Goal: Transaction & Acquisition: Purchase product/service

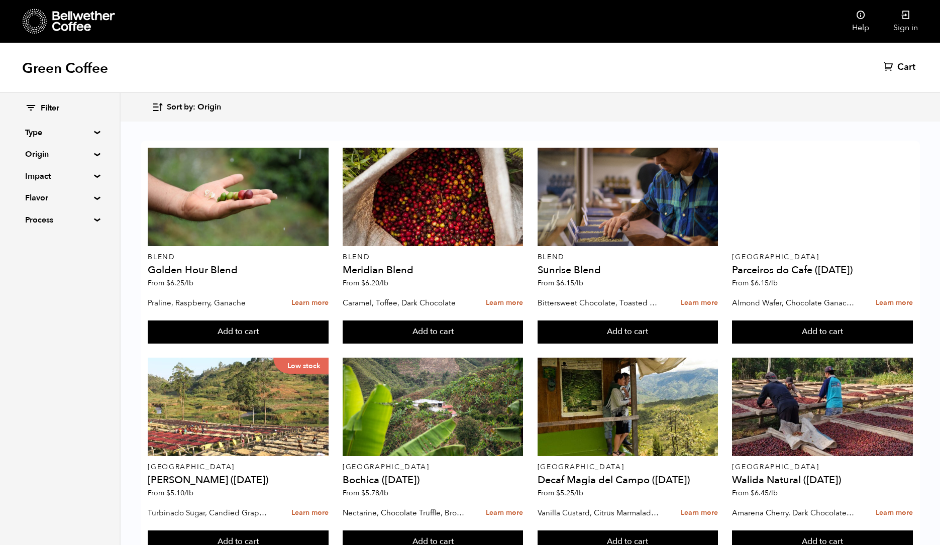
click at [61, 156] on summary "Origin" at bounding box center [59, 154] width 69 height 12
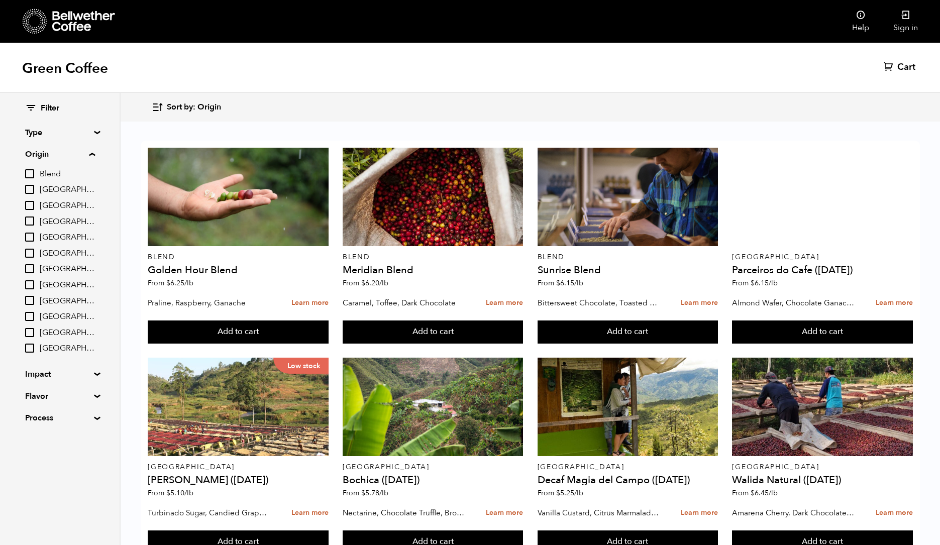
click at [61, 156] on summary "Origin" at bounding box center [60, 154] width 70 height 12
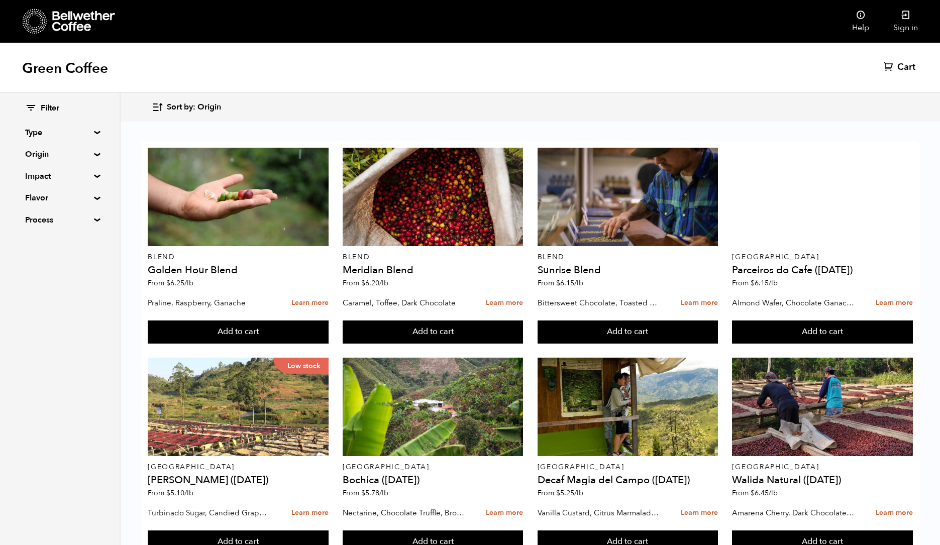
click at [180, 107] on span "Sort by: Origin" at bounding box center [194, 107] width 54 height 11
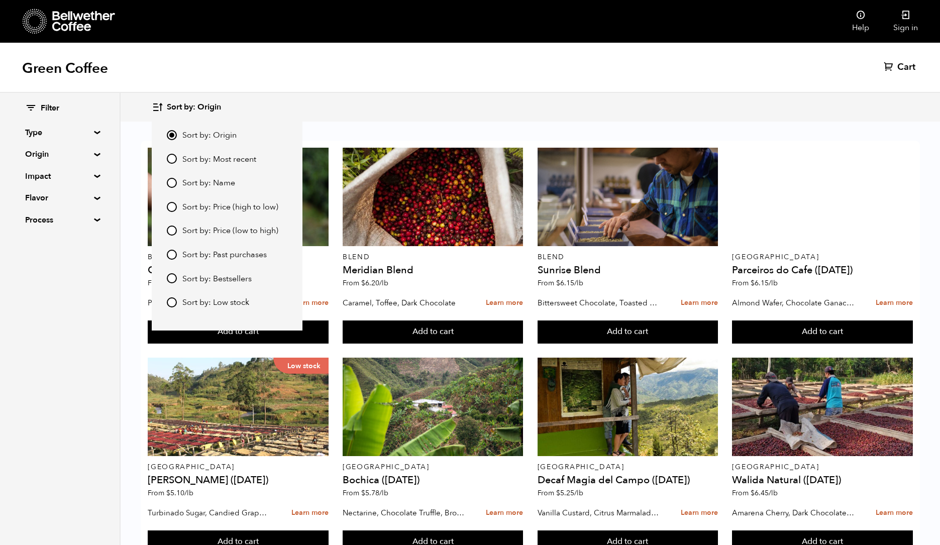
click at [202, 236] on span "Sort by: Price (low to high)" at bounding box center [230, 231] width 96 height 11
click at [177, 236] on input "Sort by: Price (low to high)" at bounding box center [172, 231] width 10 height 10
radio input "true"
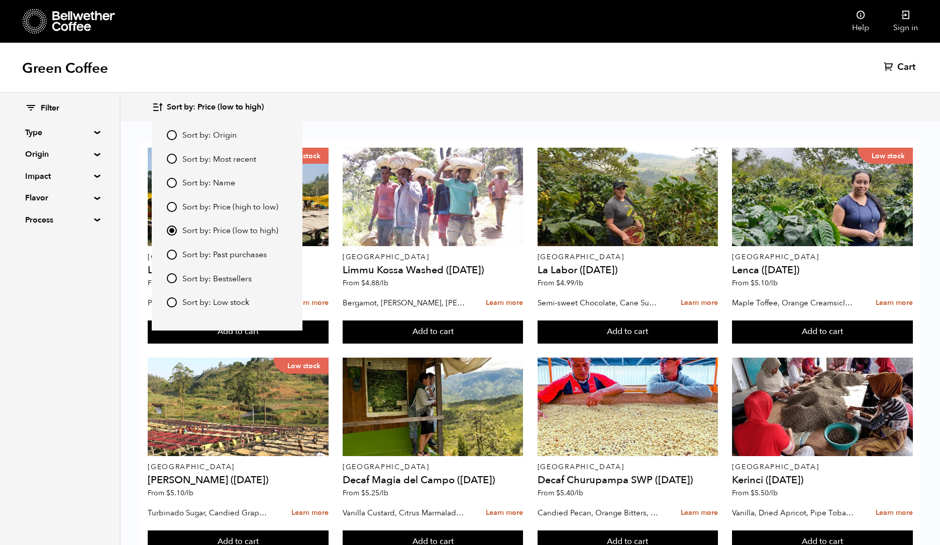
click at [506, 80] on div "Green Coffee Cart (0)" at bounding box center [470, 68] width 940 height 50
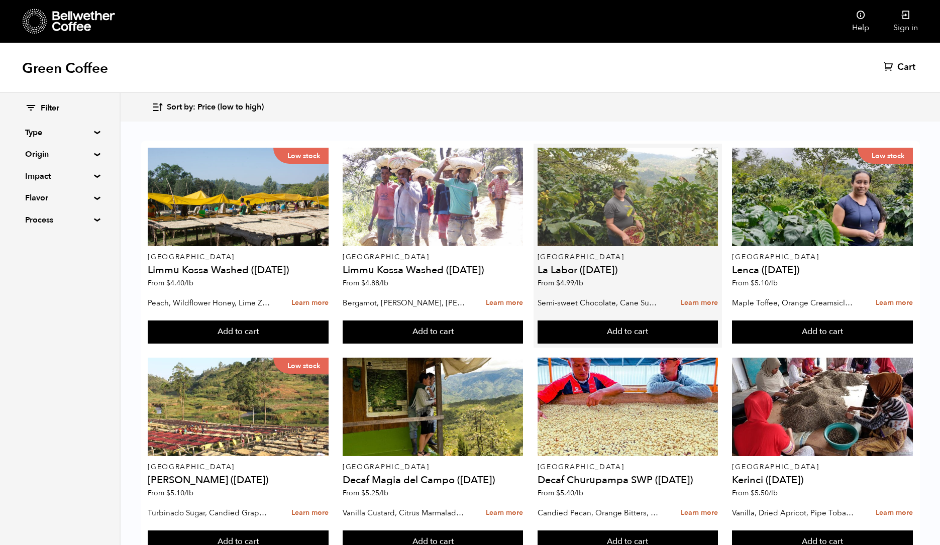
click at [622, 189] on div at bounding box center [627, 197] width 180 height 98
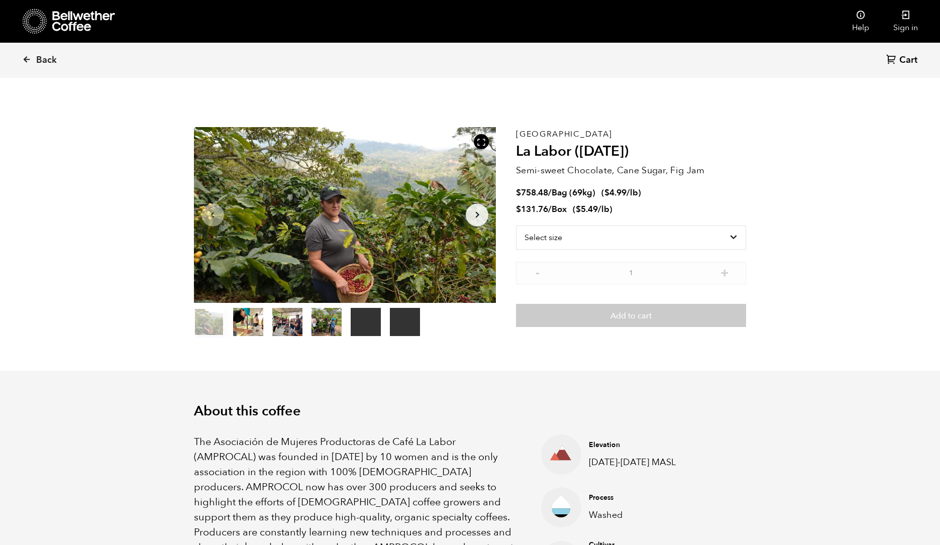
scroll to position [437, 535]
click at [591, 232] on select "Select size Bag (69kg) (152 lbs) Box (24 lbs)" at bounding box center [631, 238] width 230 height 24
select select "bag-2"
click at [516, 226] on select "Select size Bag (69kg) (152 lbs) Box (24 lbs)" at bounding box center [631, 238] width 230 height 24
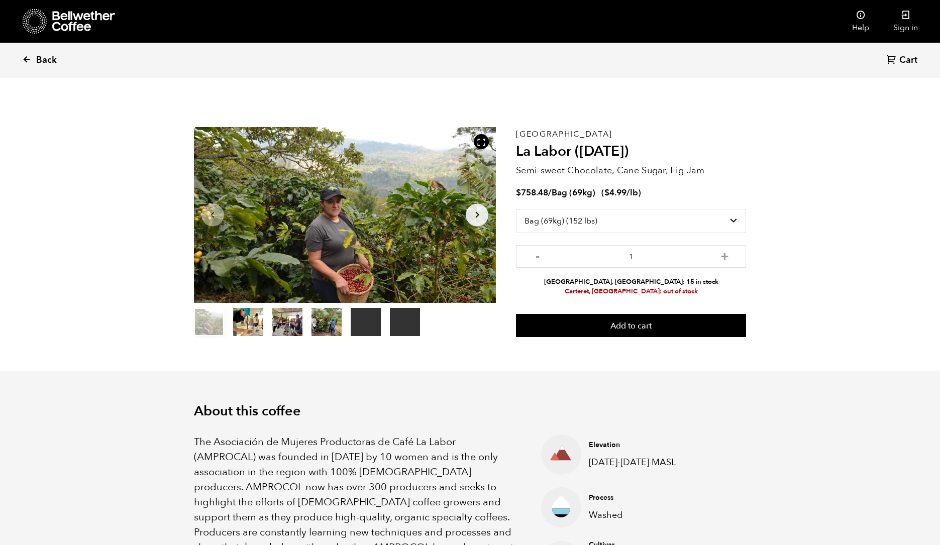
click at [37, 58] on span "Back" at bounding box center [46, 60] width 21 height 12
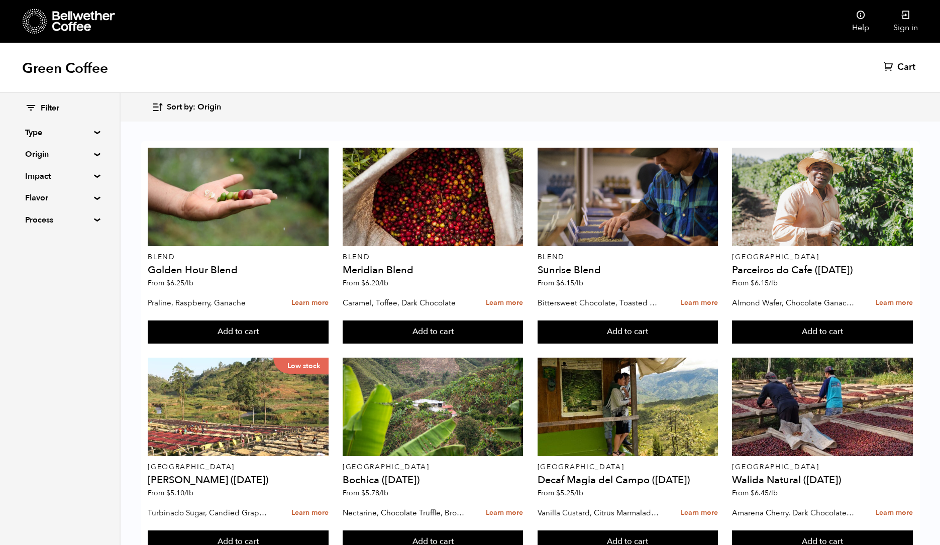
click at [182, 104] on span "Sort by: Origin" at bounding box center [194, 107] width 54 height 11
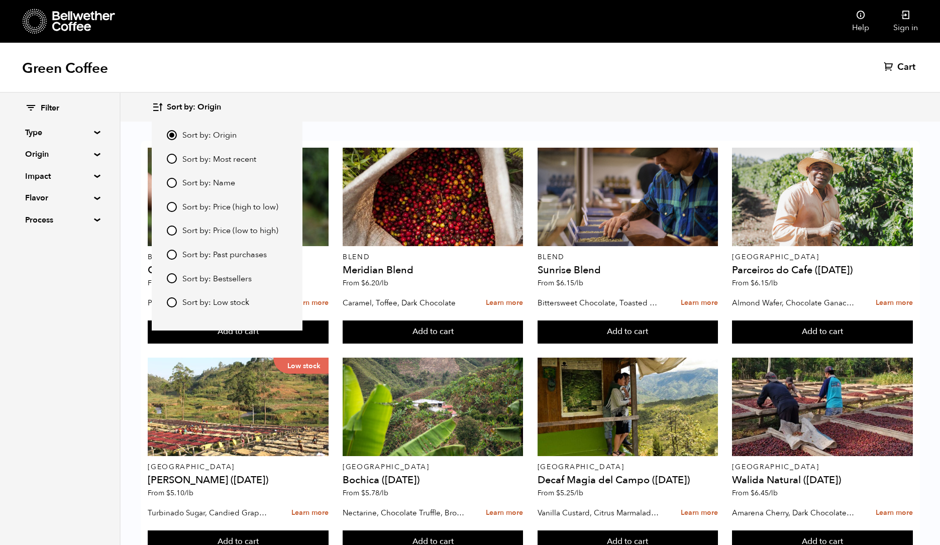
click at [204, 231] on span "Sort by: Price (low to high)" at bounding box center [230, 231] width 96 height 11
click at [177, 231] on input "Sort by: Price (low to high)" at bounding box center [172, 231] width 10 height 10
radio input "true"
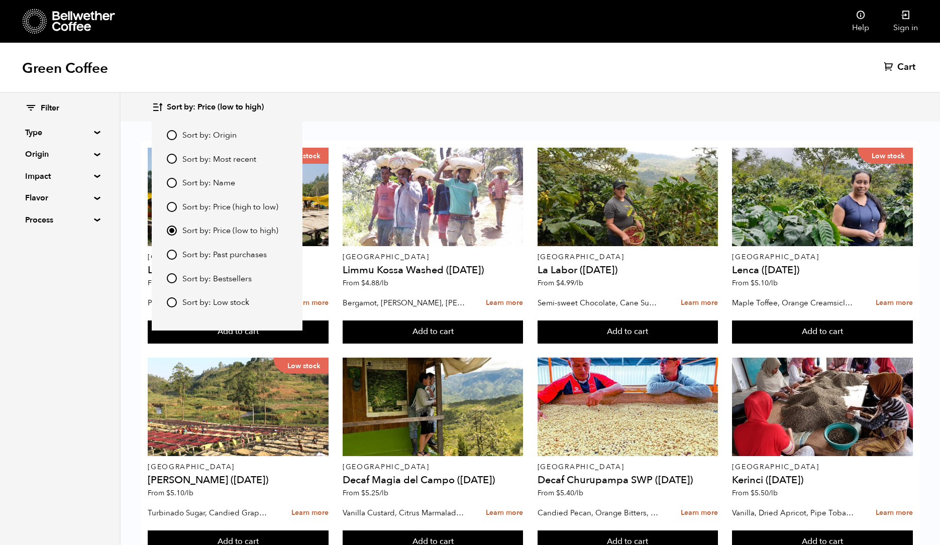
click at [426, 85] on div "Green Coffee Cart (0)" at bounding box center [470, 68] width 940 height 50
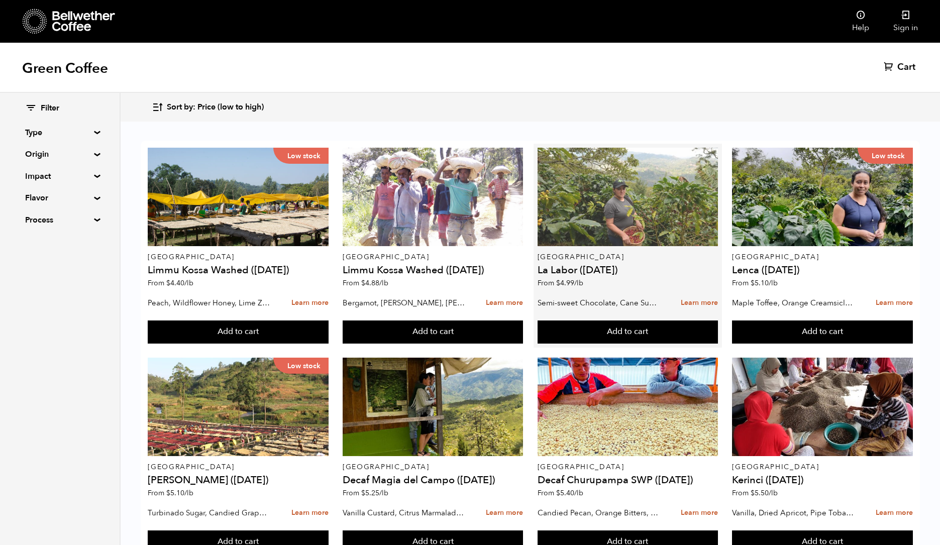
scroll to position [36, 0]
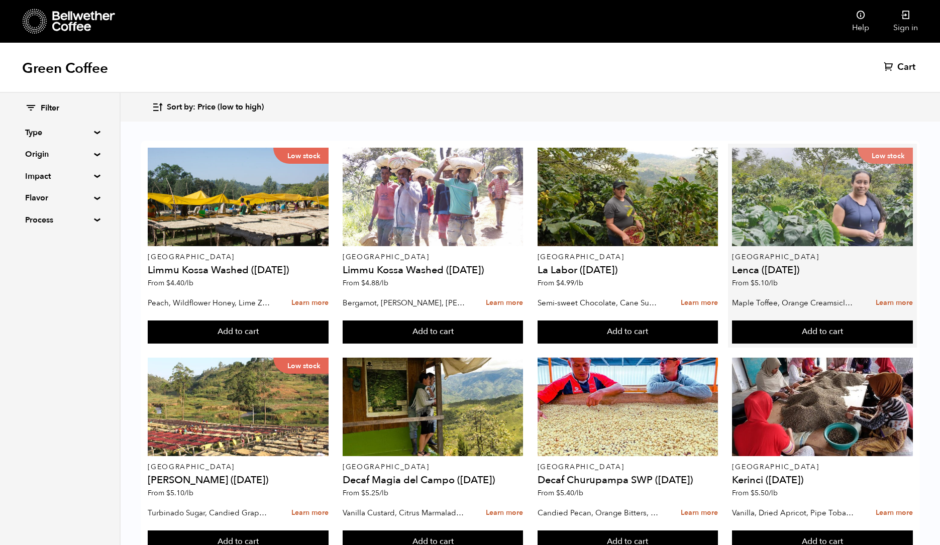
click at [784, 180] on div "Low stock" at bounding box center [822, 197] width 180 height 98
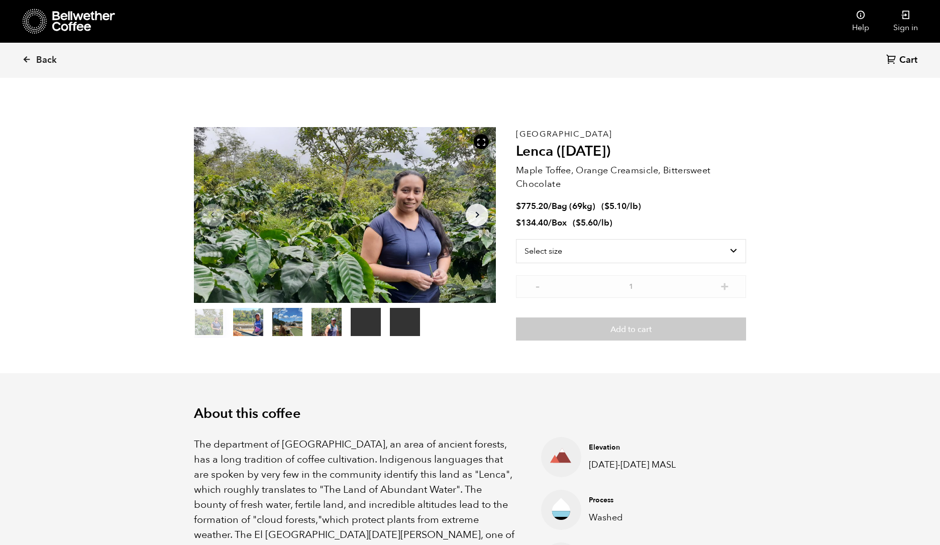
scroll to position [437, 535]
click at [548, 249] on select "Select size Bag (69kg) (152 lbs) Box (24 lbs)" at bounding box center [631, 251] width 230 height 24
select select "bag-2"
click at [516, 239] on select "Select size Bag (69kg) (152 lbs) Box (24 lbs)" at bounding box center [631, 251] width 230 height 24
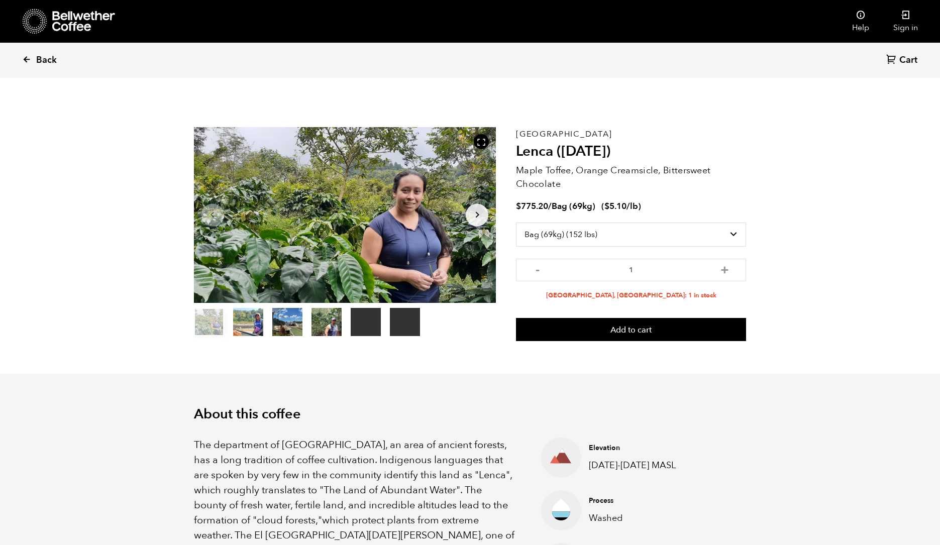
click at [30, 60] on icon at bounding box center [26, 59] width 9 height 9
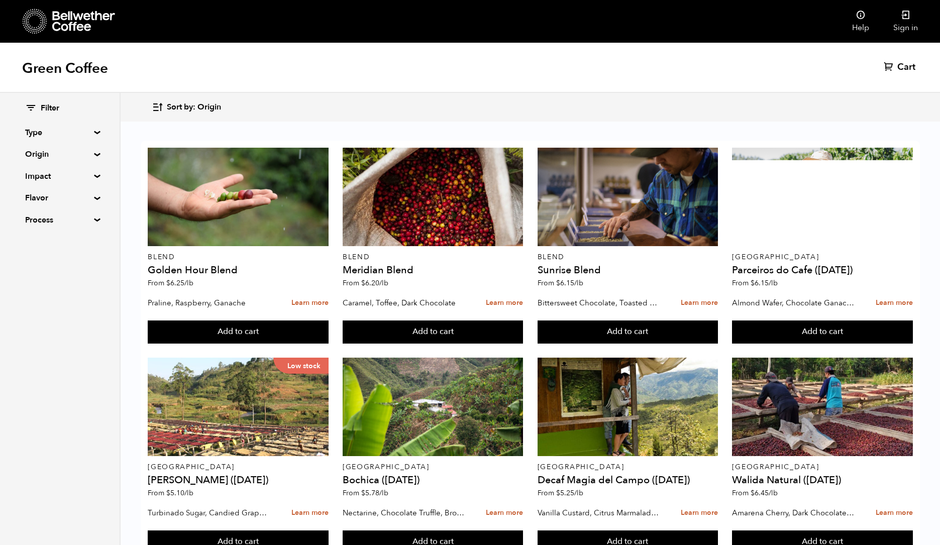
click at [170, 106] on span "Sort by: Origin" at bounding box center [194, 107] width 54 height 11
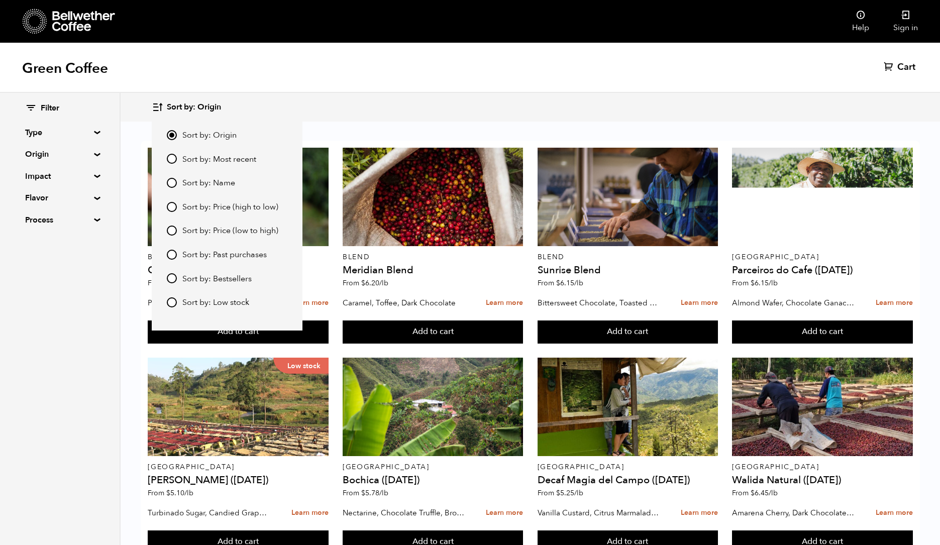
click at [203, 231] on span "Sort by: Price (low to high)" at bounding box center [230, 231] width 96 height 11
click at [177, 231] on input "Sort by: Price (low to high)" at bounding box center [172, 231] width 10 height 10
radio input "true"
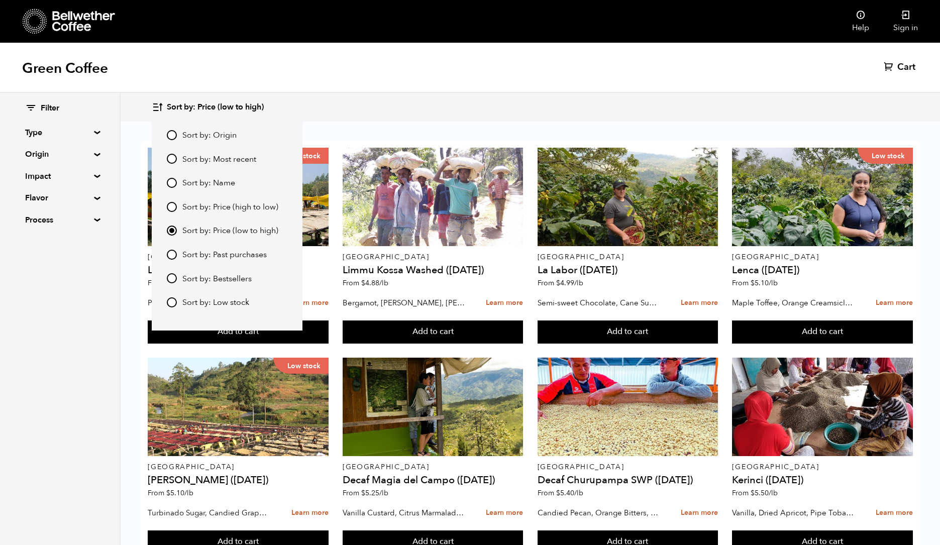
click at [702, 72] on div "Green Coffee Cart (0)" at bounding box center [470, 68] width 940 height 50
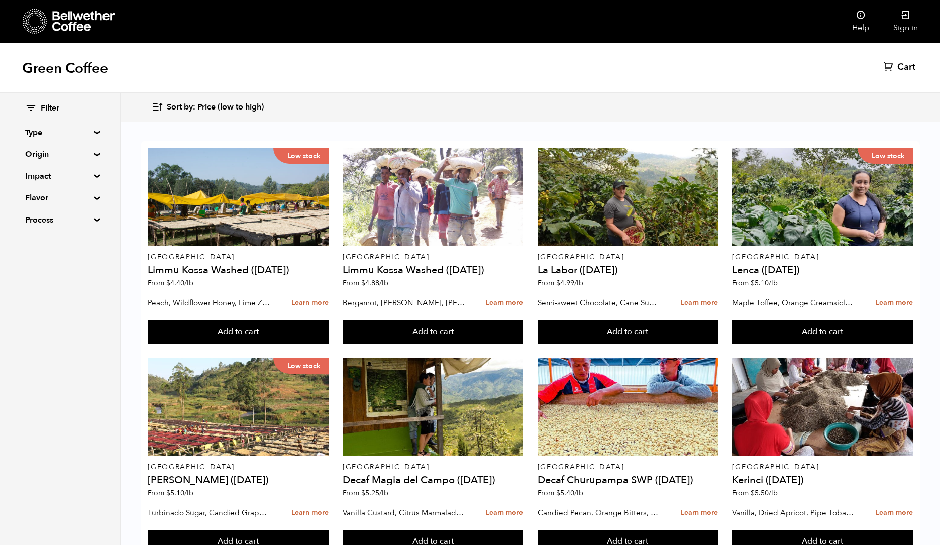
scroll to position [289, 0]
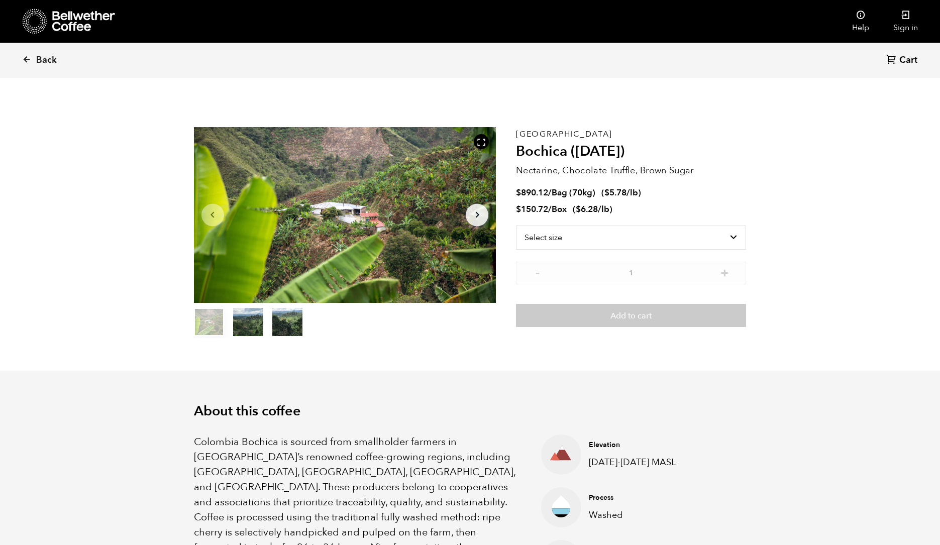
scroll to position [437, 535]
click at [583, 235] on select "Select size Bag (70kg) (154 lbs) Box (24 lbs)" at bounding box center [631, 238] width 230 height 24
select select "bag"
click at [516, 226] on select "Select size Bag (70kg) (154 lbs) Box (24 lbs)" at bounding box center [631, 238] width 230 height 24
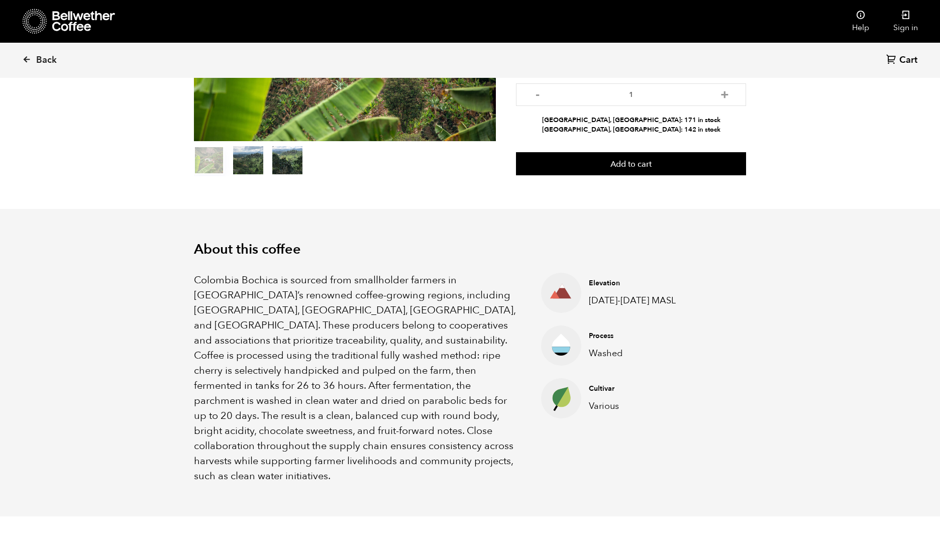
scroll to position [170, 0]
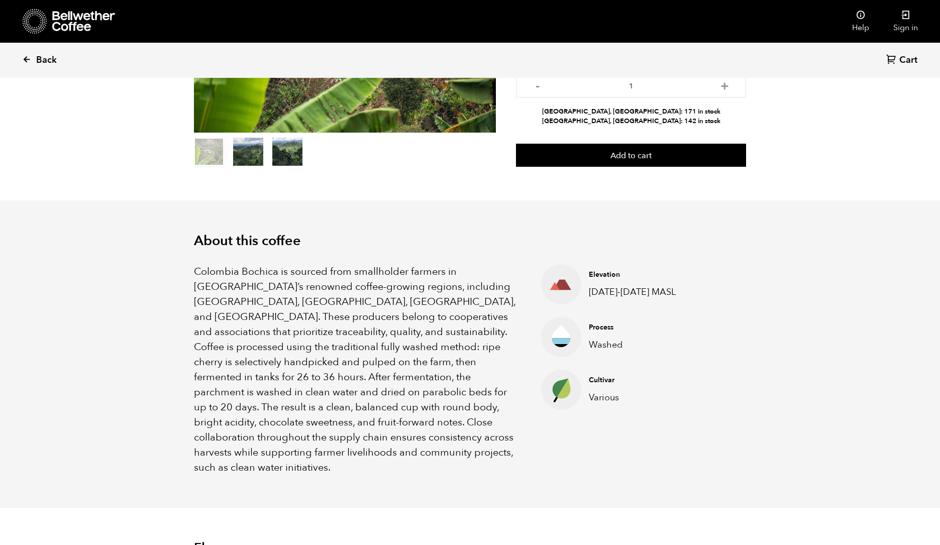
click at [42, 61] on span "Back" at bounding box center [46, 60] width 21 height 12
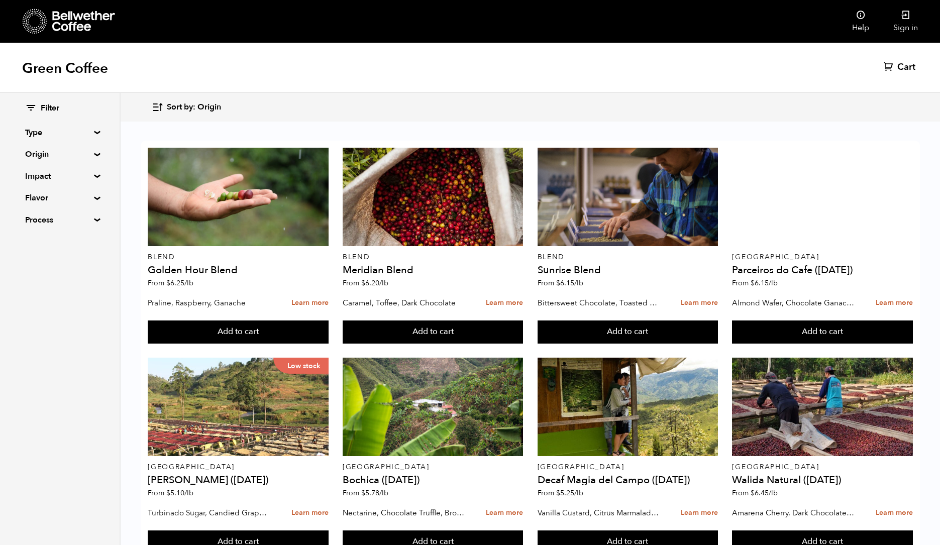
click at [180, 111] on span "Sort by: Origin" at bounding box center [194, 107] width 54 height 11
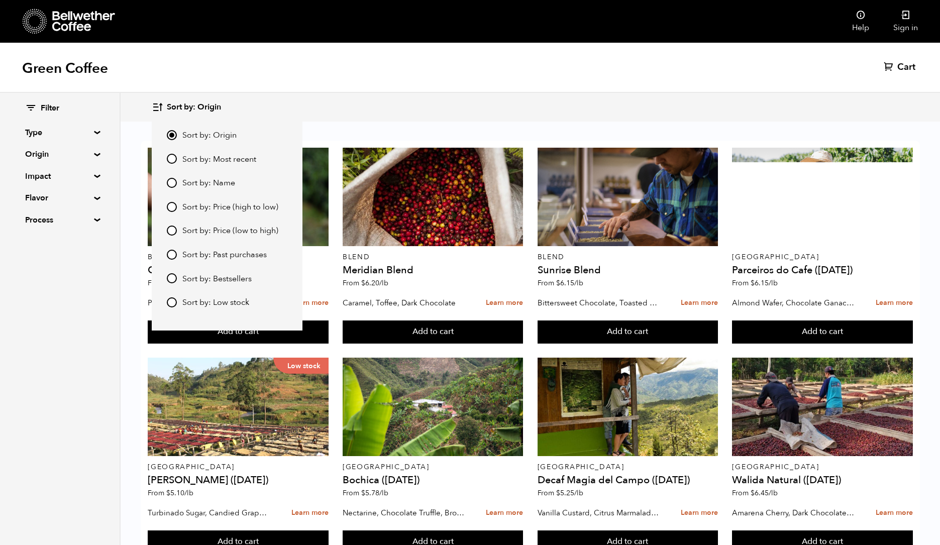
click at [187, 230] on span "Sort by: Price (low to high)" at bounding box center [230, 231] width 96 height 11
click at [177, 230] on input "Sort by: Price (low to high)" at bounding box center [172, 231] width 10 height 10
radio input "true"
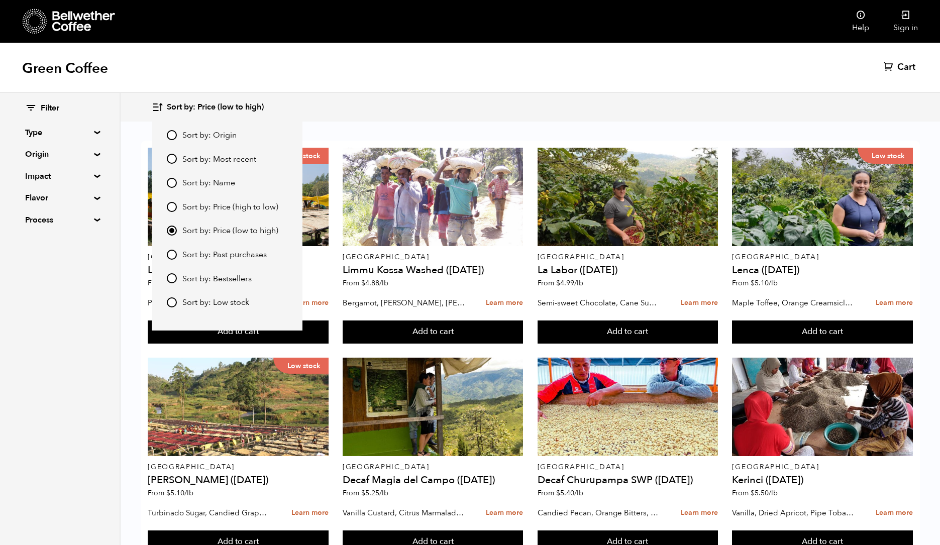
click at [485, 56] on div "Green Coffee Cart (0)" at bounding box center [470, 68] width 940 height 50
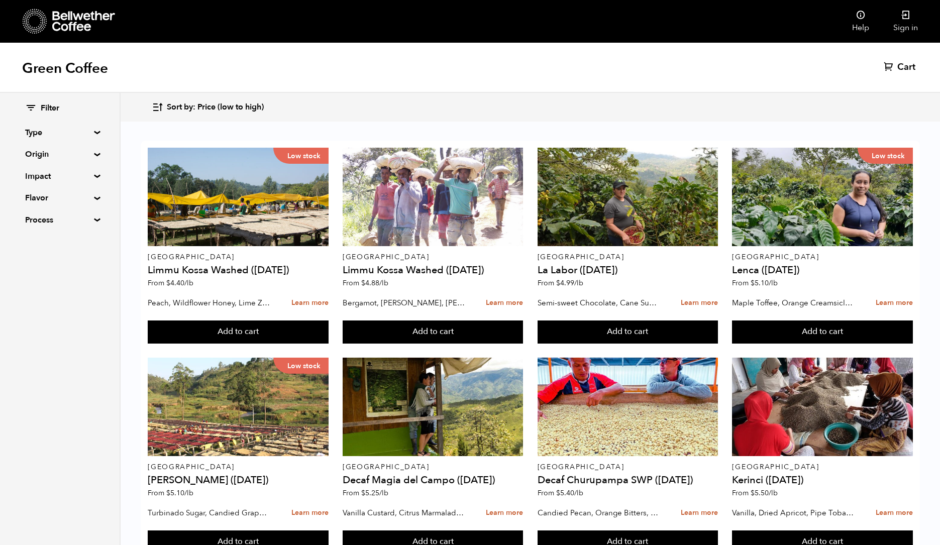
scroll to position [462, 0]
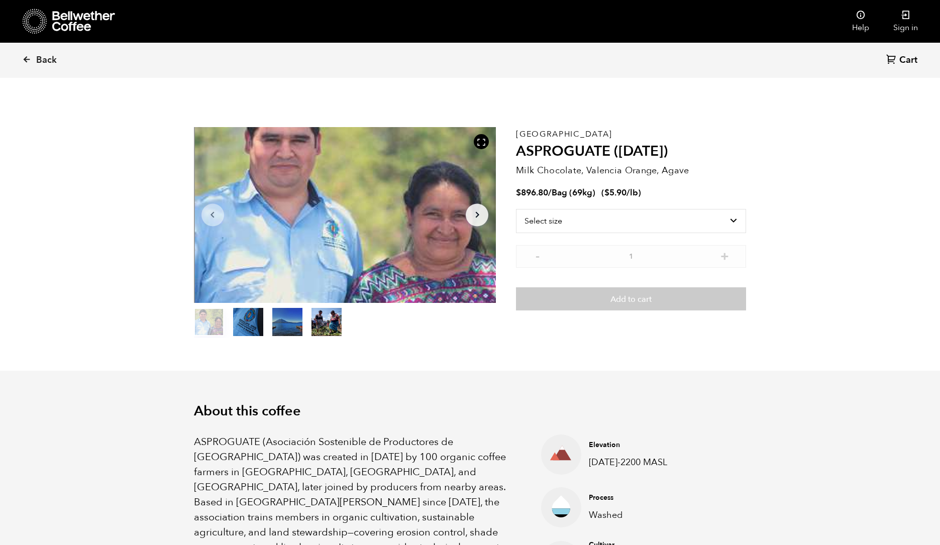
scroll to position [437, 535]
click at [560, 221] on select "Select size Bag (69kg) (152 lbs)" at bounding box center [631, 221] width 230 height 24
select select "bag-2"
click at [516, 209] on select "Select size Bag (69kg) (152 lbs)" at bounding box center [631, 221] width 230 height 24
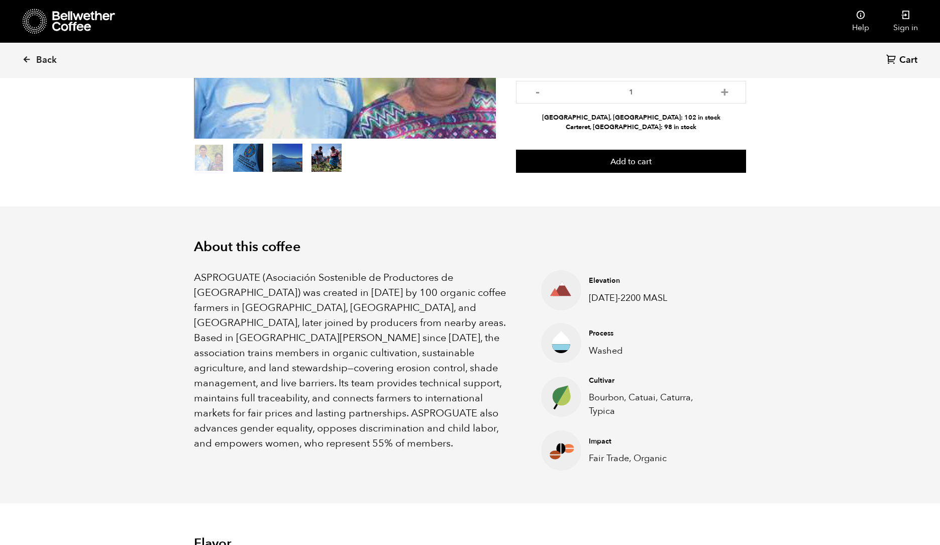
scroll to position [0, 0]
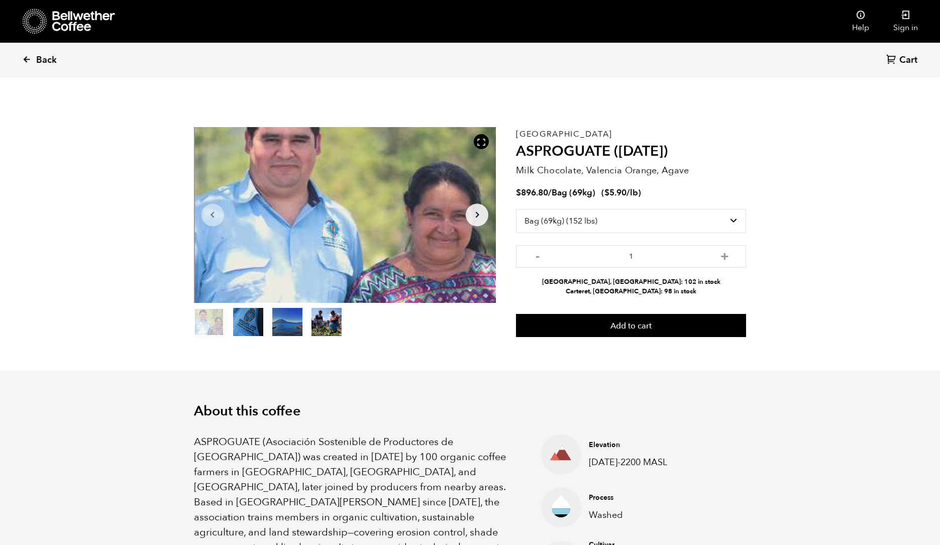
click at [48, 63] on span "Back" at bounding box center [46, 60] width 21 height 12
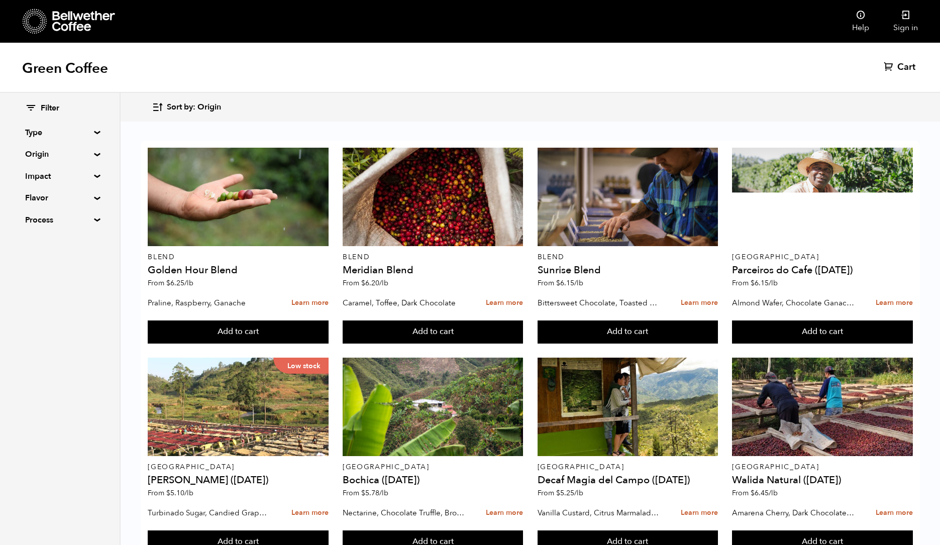
click at [167, 105] on span "Sort by: Origin" at bounding box center [194, 107] width 54 height 11
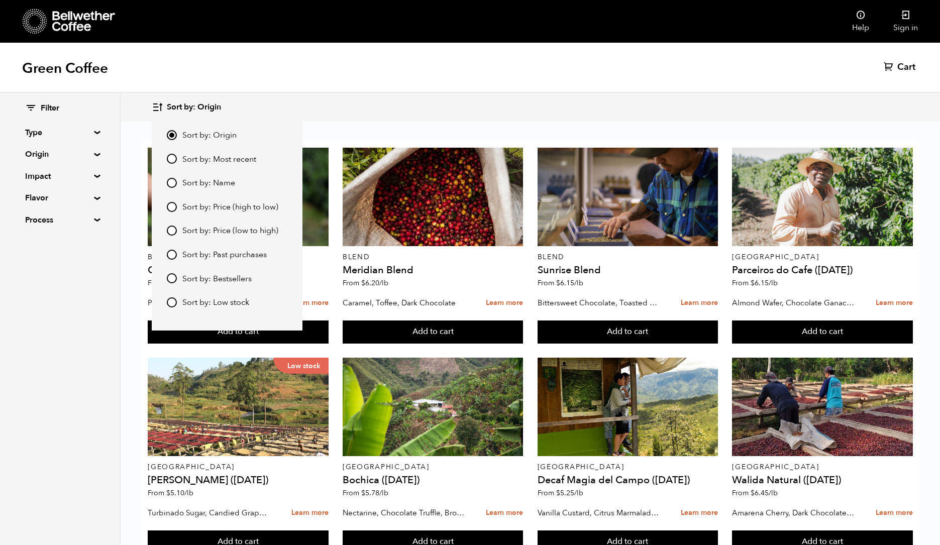
click at [197, 228] on span "Sort by: Price (low to high)" at bounding box center [230, 231] width 96 height 11
click at [177, 228] on input "Sort by: Price (low to high)" at bounding box center [172, 231] width 10 height 10
radio input "true"
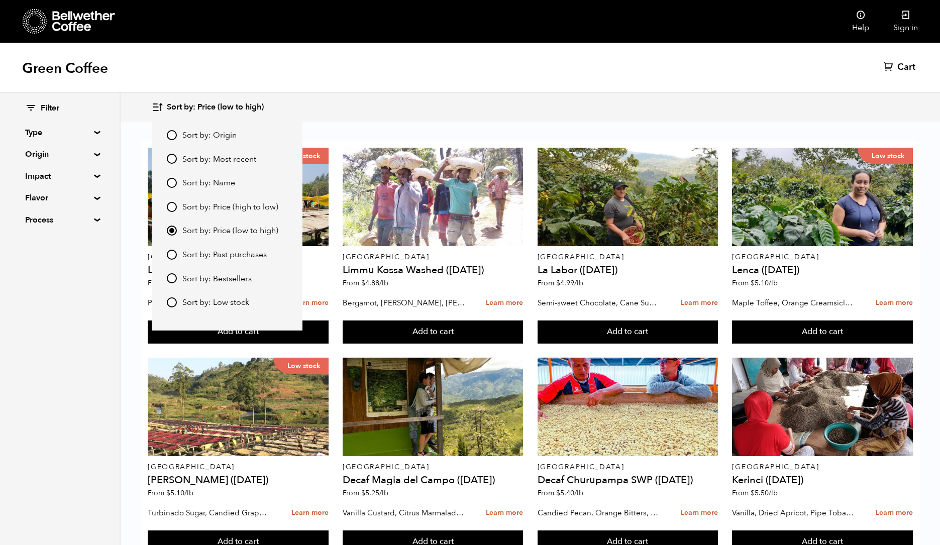
click at [566, 95] on div "Sort by: Price (low to high) Sort by: Origin Sort by: Most recent Sort by: Name…" at bounding box center [530, 107] width 756 height 24
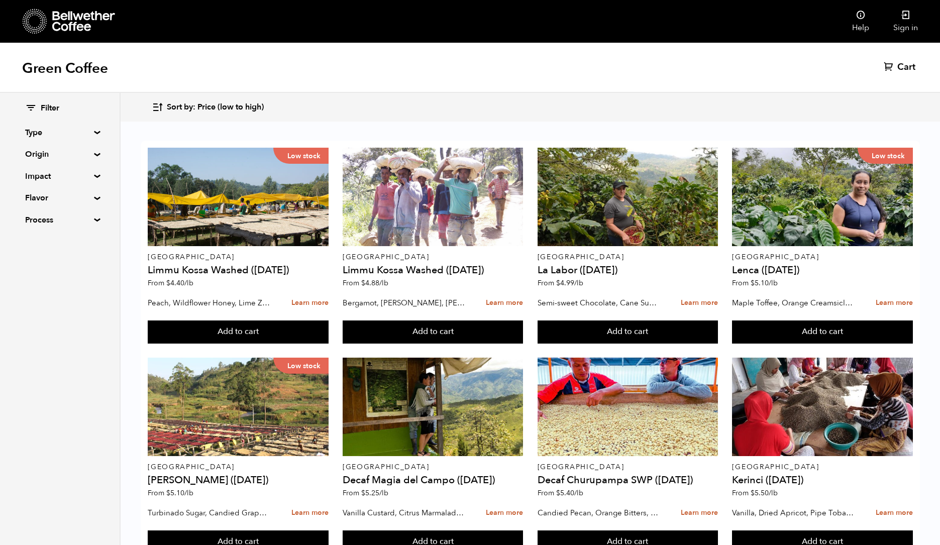
scroll to position [670, 0]
click at [328, 344] on button "Add to cart" at bounding box center [238, 331] width 180 height 23
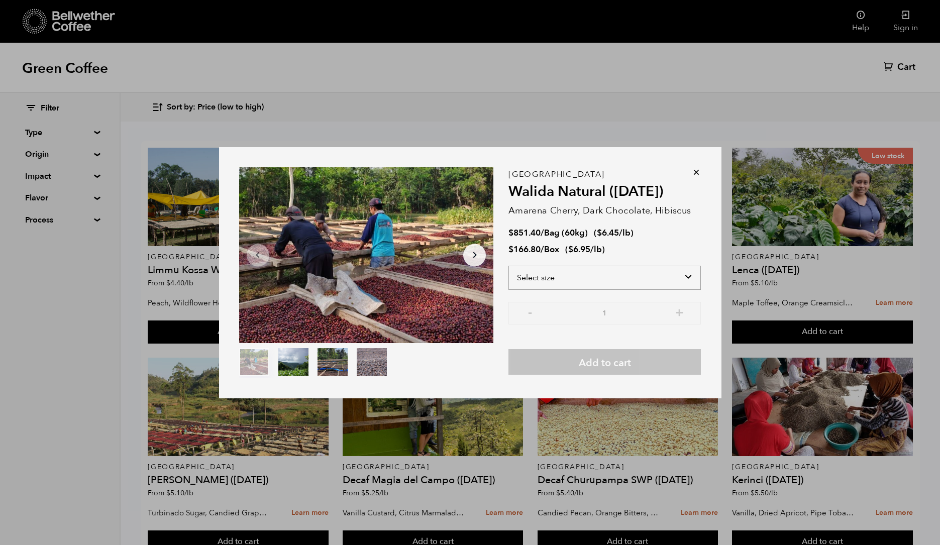
click at [592, 275] on select "Select size Bag (60kg) (132 lbs) Box (24 lbs)" at bounding box center [604, 278] width 192 height 24
select select "bag-3"
click at [508, 266] on select "Select size Bag (60kg) (132 lbs) Box (24 lbs)" at bounding box center [604, 278] width 192 height 24
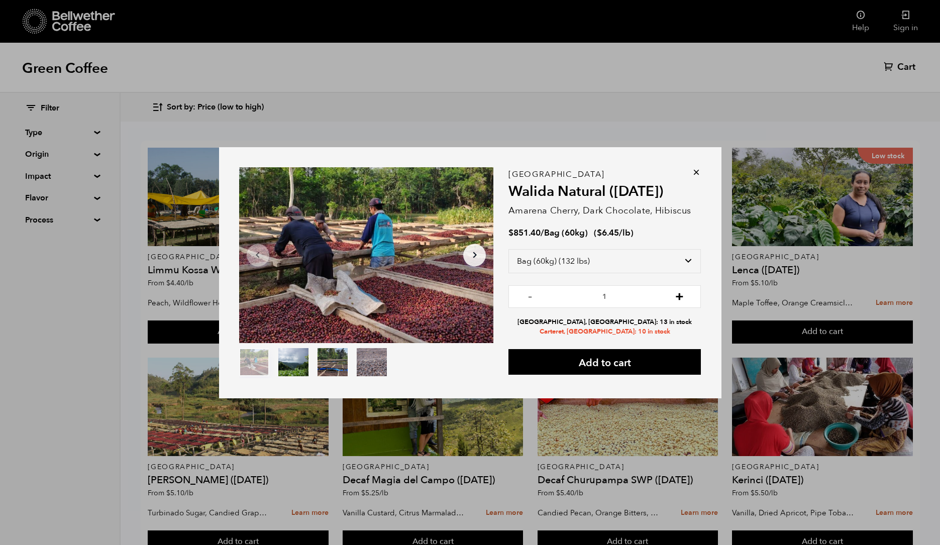
click at [682, 292] on button "+" at bounding box center [679, 295] width 13 height 10
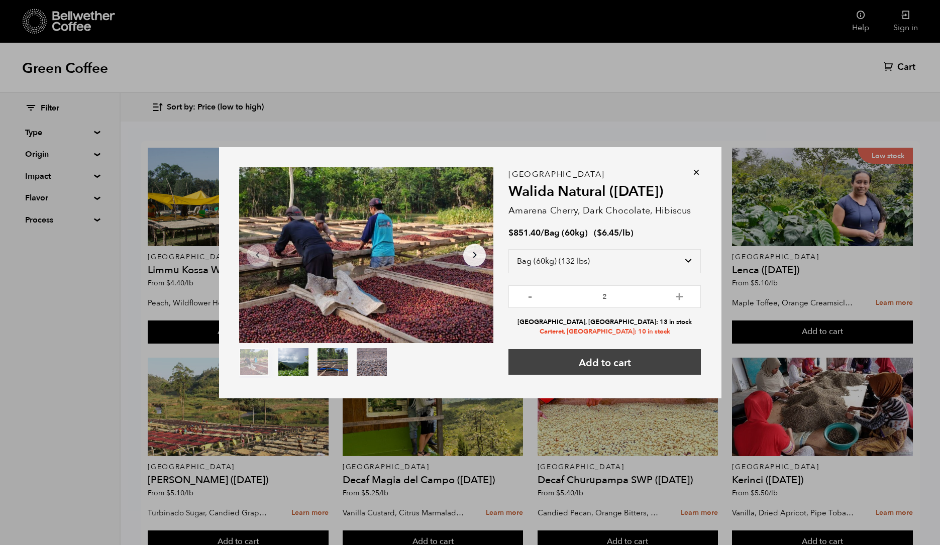
click at [636, 357] on button "Add to cart" at bounding box center [604, 362] width 192 height 26
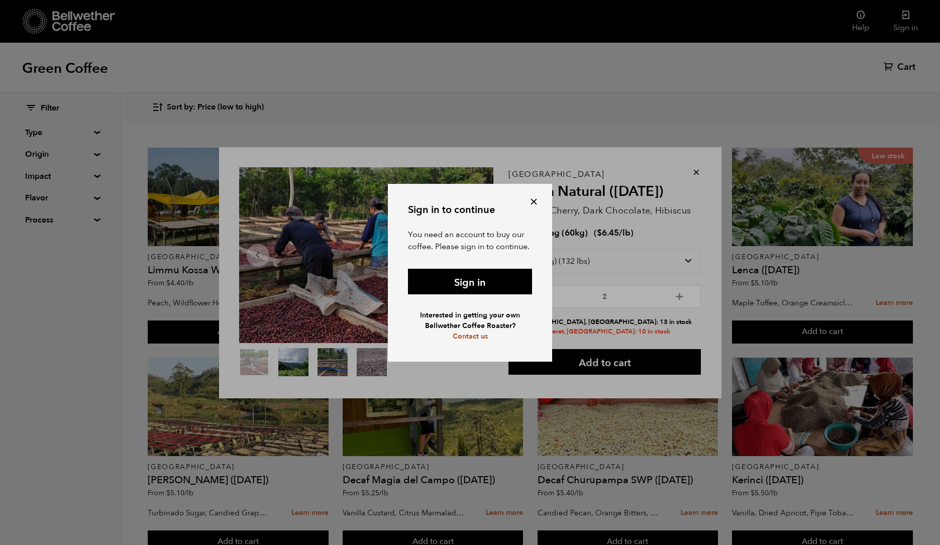
click at [533, 196] on button at bounding box center [534, 202] width 12 height 12
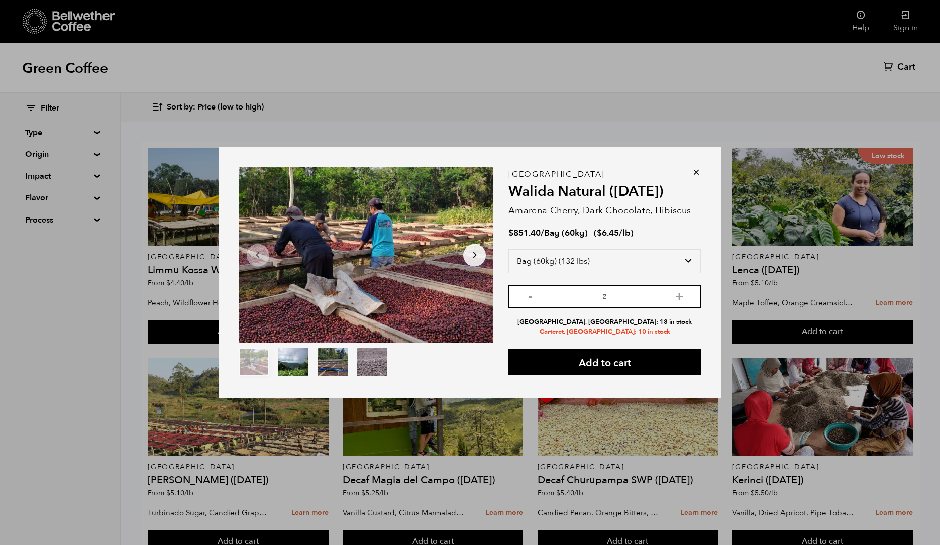
click at [532, 301] on input "2" at bounding box center [604, 296] width 192 height 23
click at [528, 297] on button "-" at bounding box center [529, 295] width 13 height 10
type input "1"
click at [697, 166] on div "Item 1 of 4 Arrow Left Arrow Right item 0 item 1 item 2 item 3 Item 1 of 4 East…" at bounding box center [470, 272] width 502 height 251
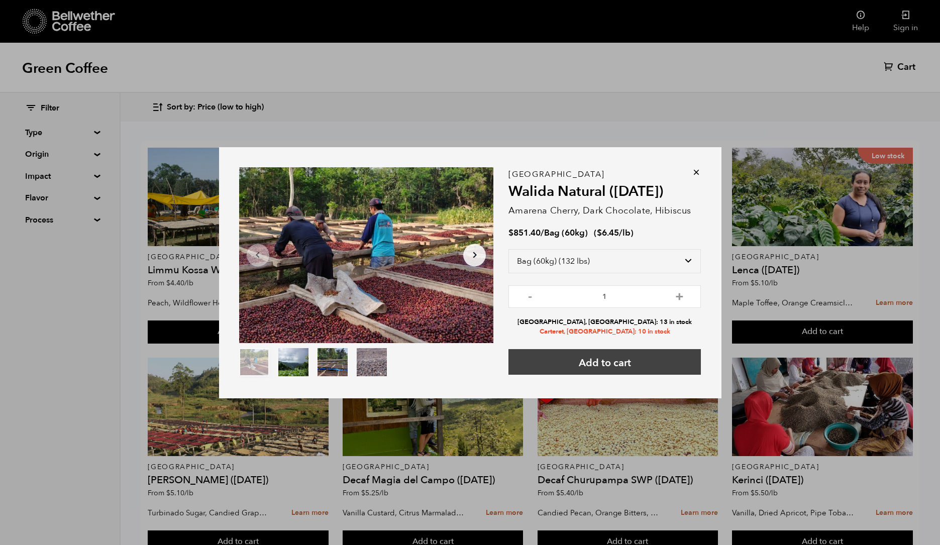
click at [637, 368] on button "Add to cart" at bounding box center [604, 362] width 192 height 26
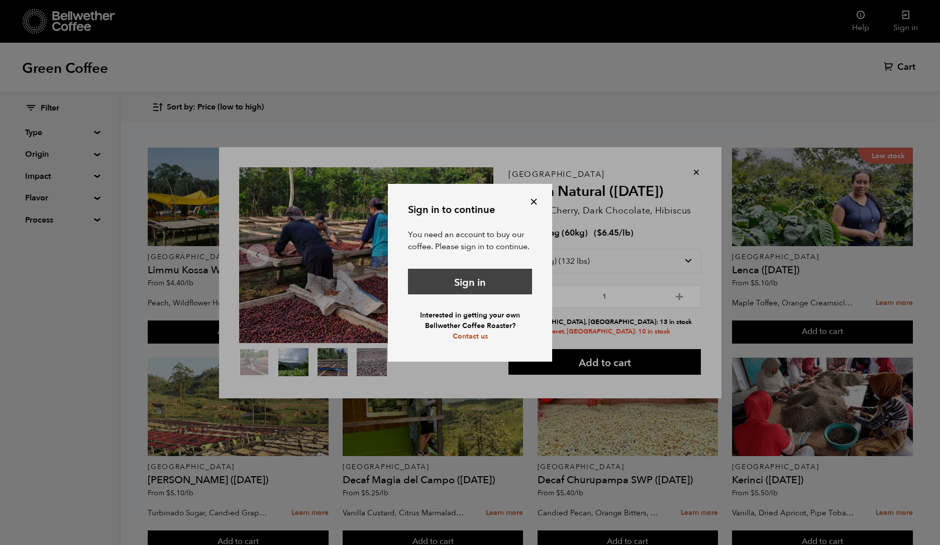
click at [490, 291] on link "Sign in" at bounding box center [470, 282] width 124 height 26
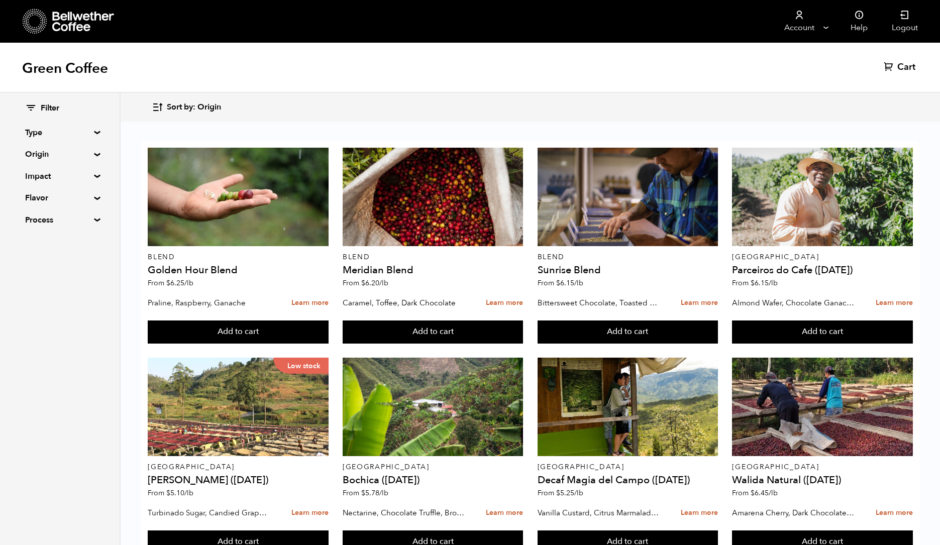
click at [185, 114] on button "Sort by: Origin" at bounding box center [186, 107] width 69 height 24
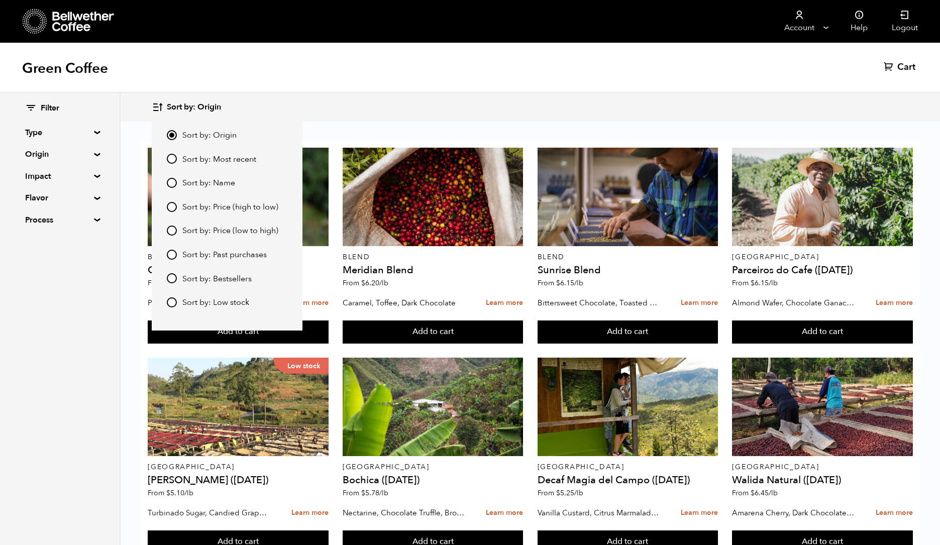
click at [216, 230] on span "Sort by: Price (low to high)" at bounding box center [230, 231] width 96 height 11
click at [177, 230] on input "Sort by: Price (low to high)" at bounding box center [172, 231] width 10 height 10
radio input "true"
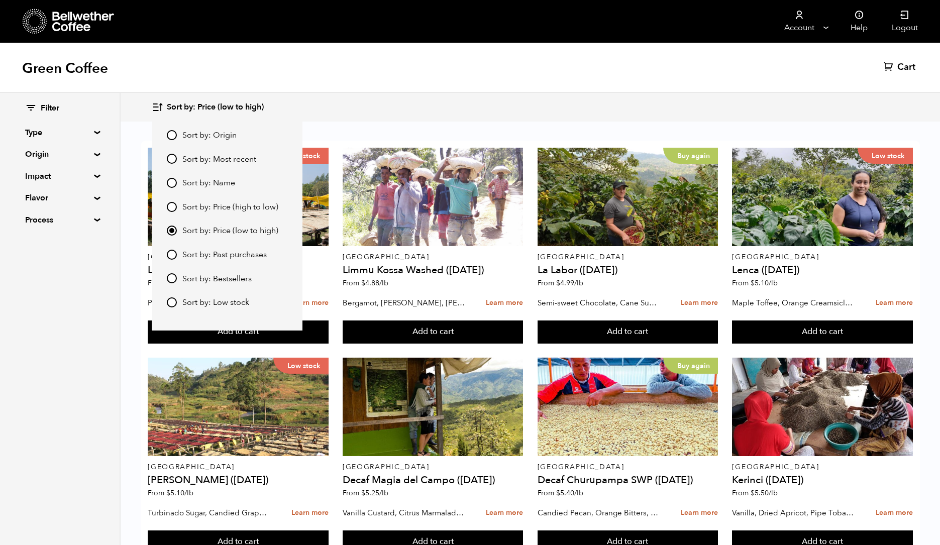
click at [408, 109] on div "Sort by: Price (low to high) Sort by: Origin Sort by: Most recent Sort by: Name…" at bounding box center [530, 107] width 756 height 24
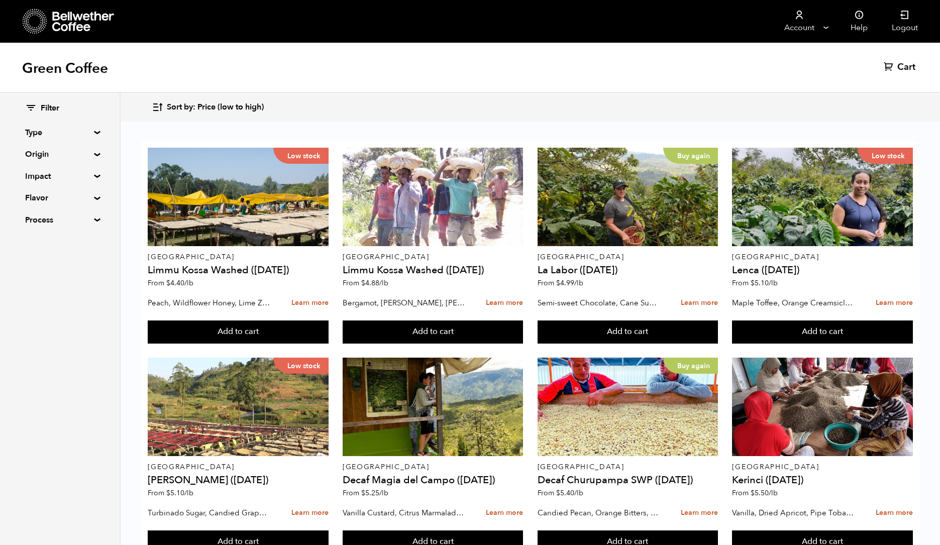
scroll to position [326, 0]
click at [244, 344] on button "Add to cart" at bounding box center [238, 331] width 180 height 23
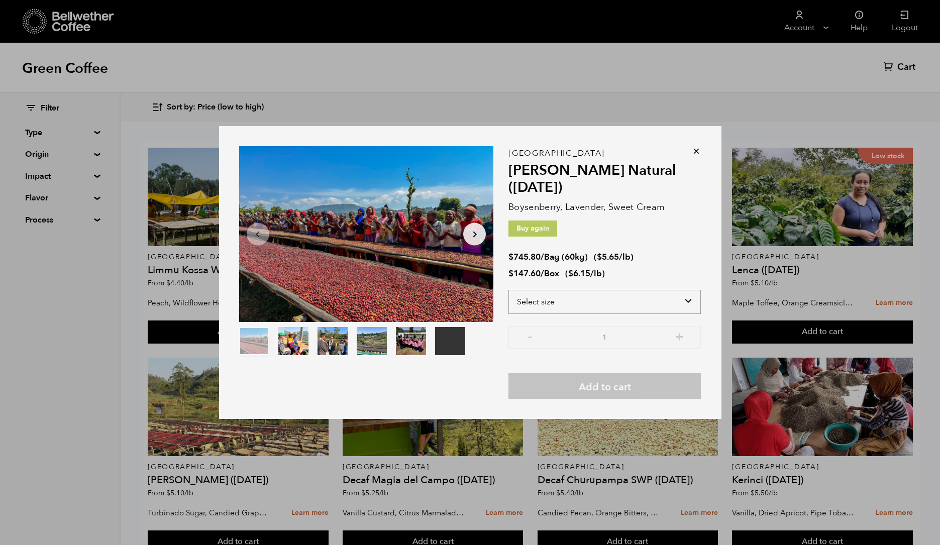
click at [642, 301] on select "Select size Bag (60kg) (132 lbs) Box (24 lbs)" at bounding box center [604, 302] width 192 height 24
select select "bag-3"
click at [508, 290] on select "Select size Bag (60kg) (132 lbs) Box (24 lbs)" at bounding box center [604, 302] width 192 height 24
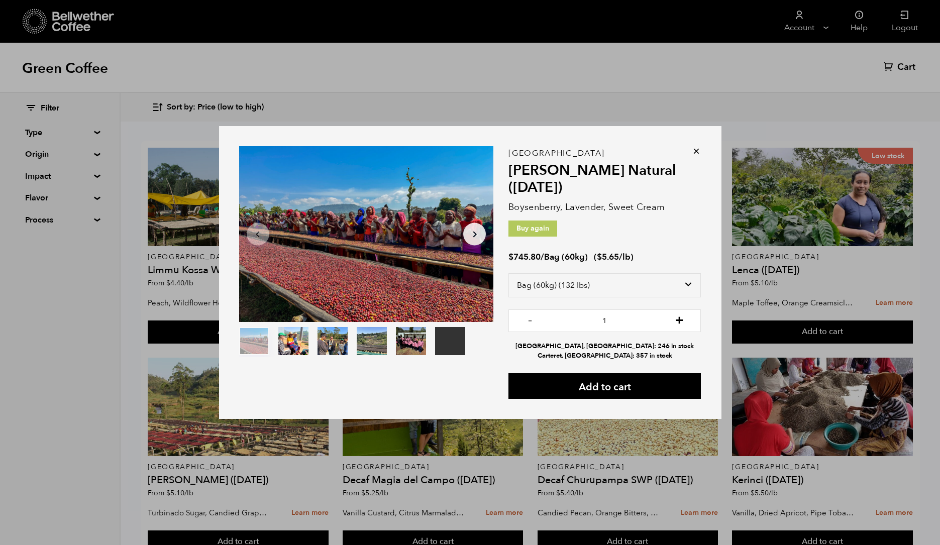
click at [678, 320] on button "+" at bounding box center [679, 319] width 13 height 10
type input "2"
click at [647, 389] on button "Add to cart" at bounding box center [604, 386] width 192 height 26
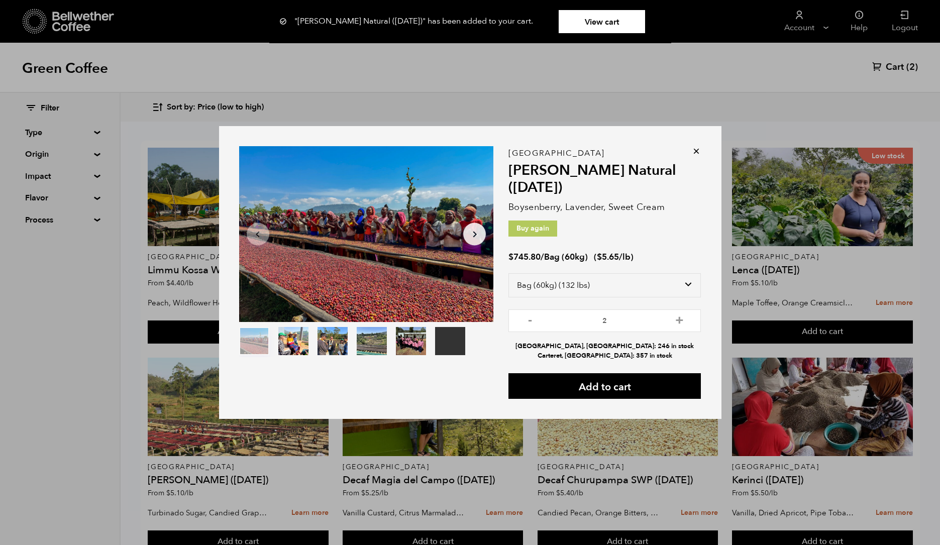
click at [695, 147] on icon at bounding box center [696, 151] width 10 height 10
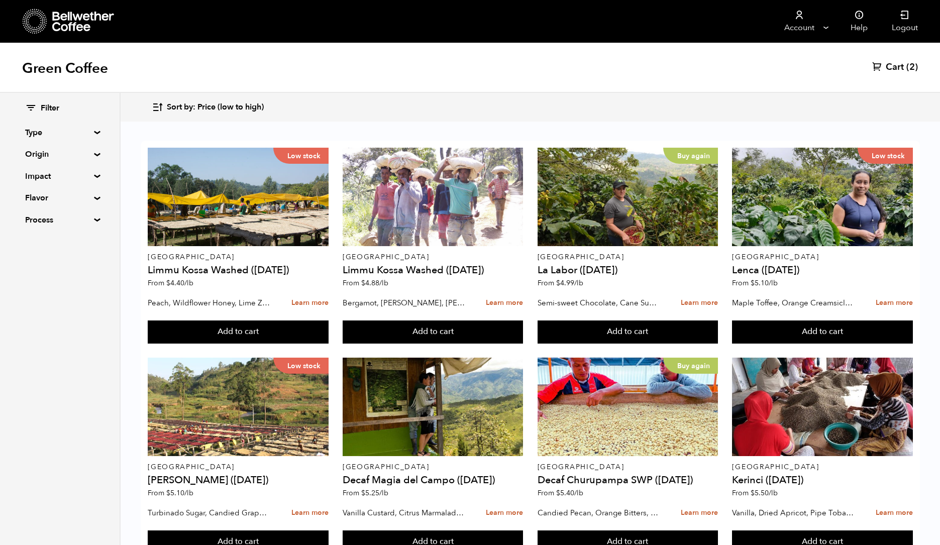
scroll to position [249, 0]
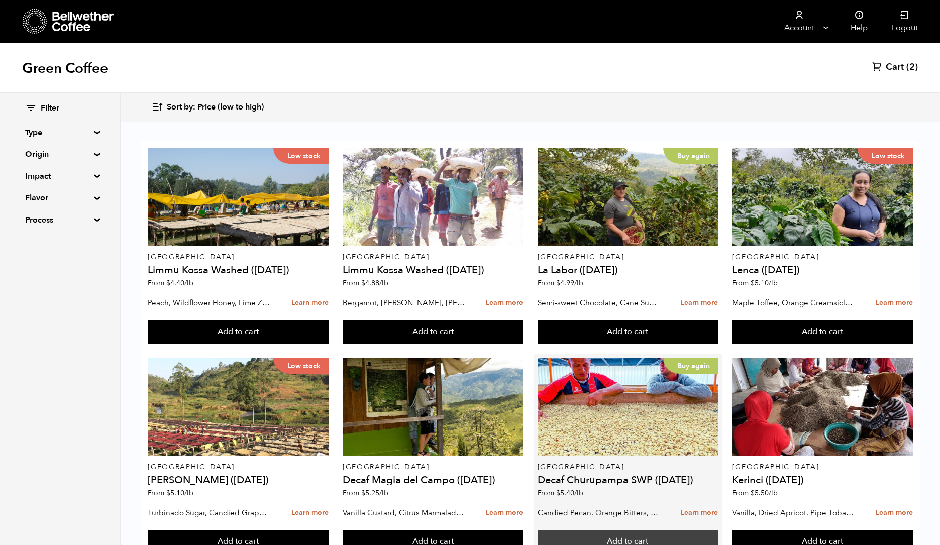
click at [328, 320] on button "Add to cart" at bounding box center [238, 331] width 180 height 23
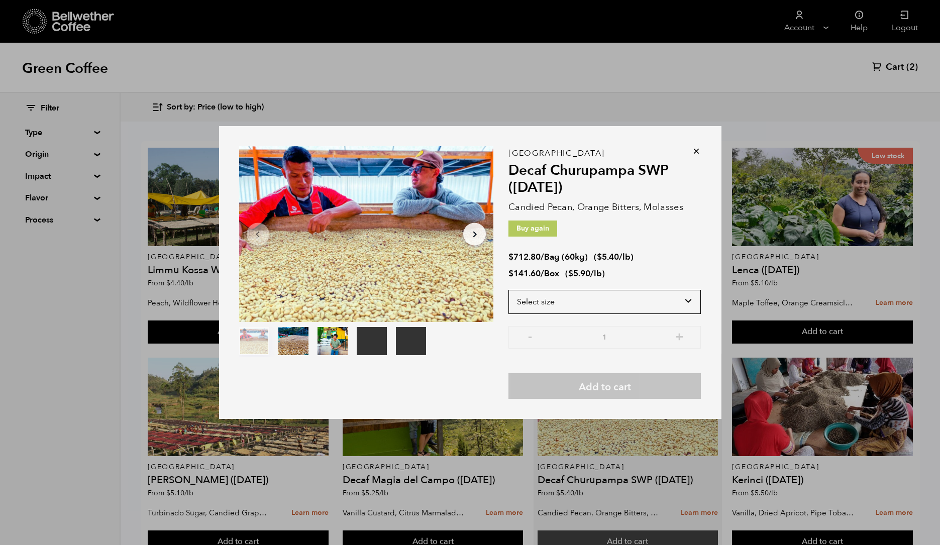
click at [619, 291] on select "Select size Bag (60kg) (132 lbs) Box (24 lbs)" at bounding box center [604, 302] width 192 height 24
select select "bag-3"
click at [508, 290] on select "Select size Bag (60kg) (132 lbs) Box (24 lbs)" at bounding box center [604, 302] width 192 height 24
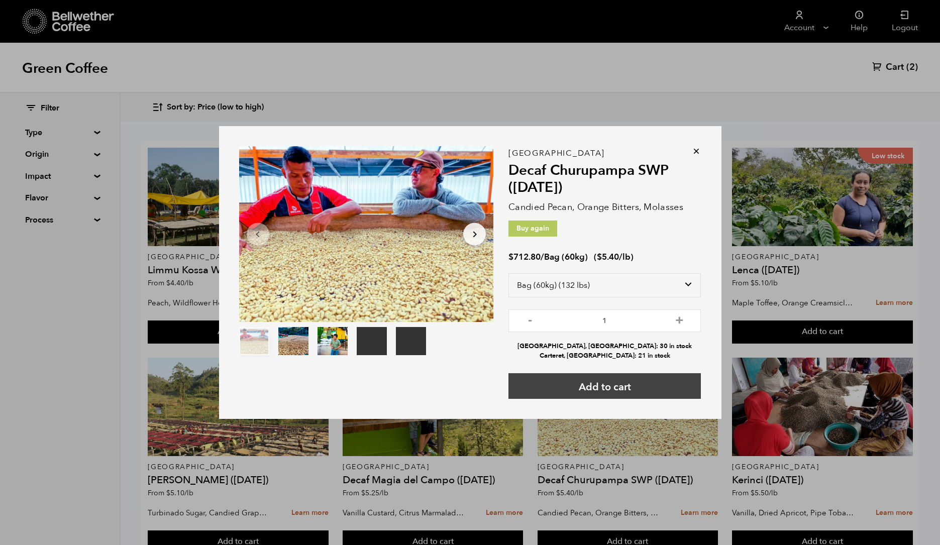
click at [613, 390] on button "Add to cart" at bounding box center [604, 386] width 192 height 26
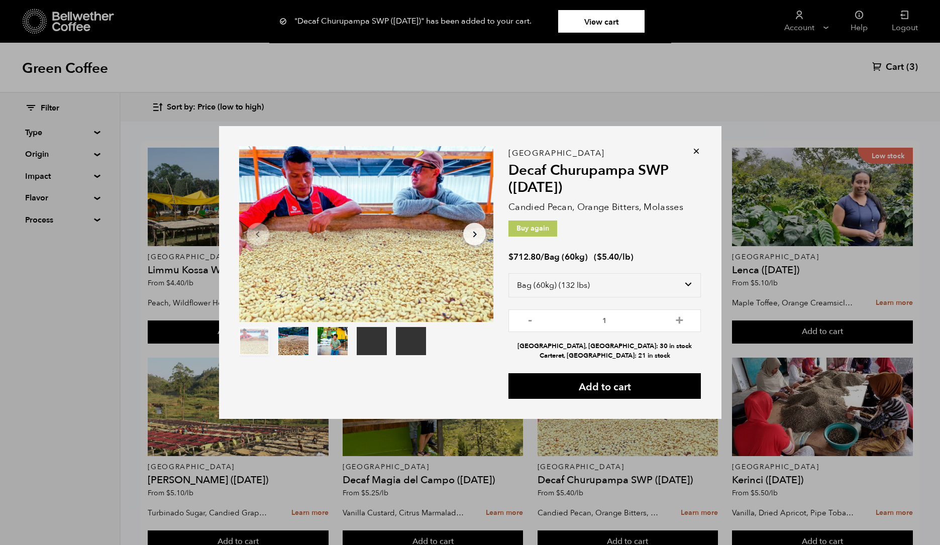
click at [695, 152] on icon at bounding box center [696, 151] width 10 height 10
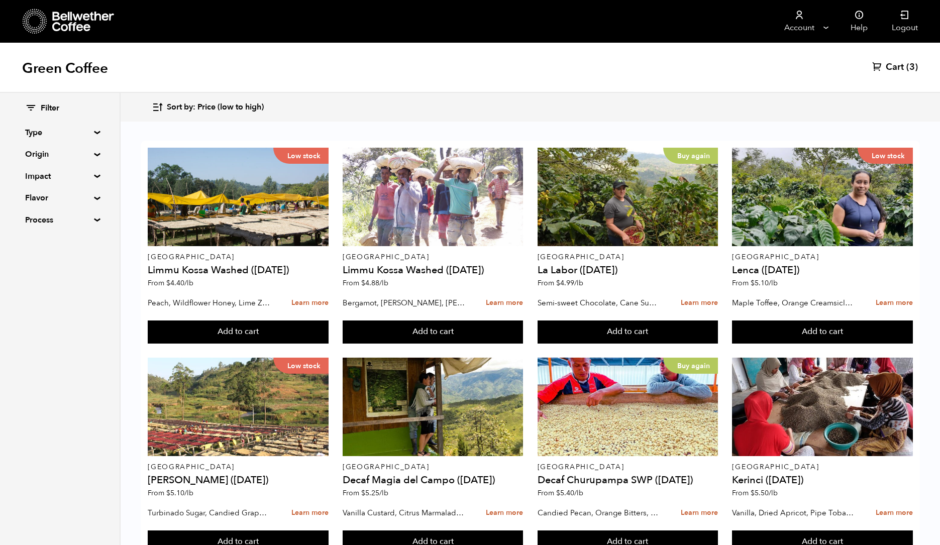
scroll to position [333, 0]
click at [328, 344] on button "Add to cart" at bounding box center [238, 331] width 180 height 23
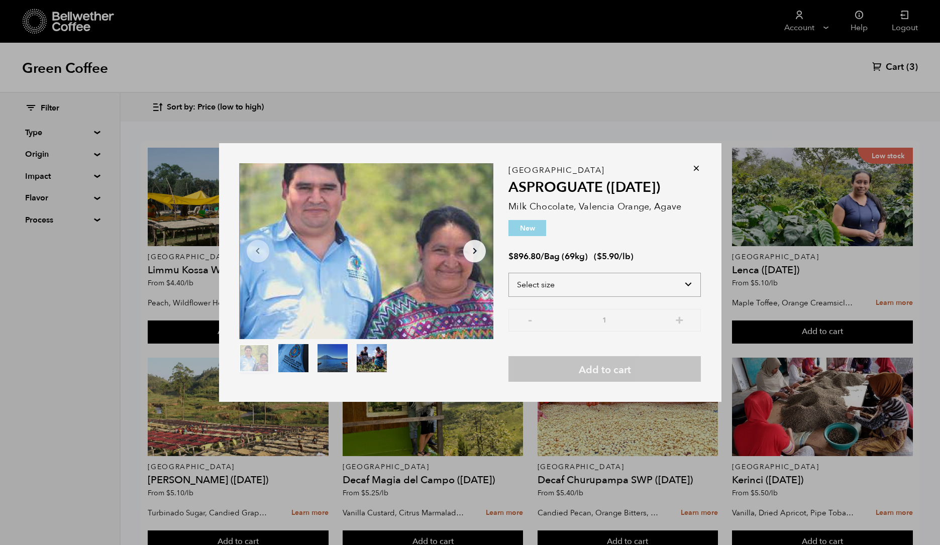
click at [651, 278] on select "Select size Bag (69kg) (152 lbs)" at bounding box center [604, 285] width 192 height 24
select select "bag-2"
click at [508, 273] on select "Select size Bag (69kg) (152 lbs)" at bounding box center [604, 285] width 192 height 24
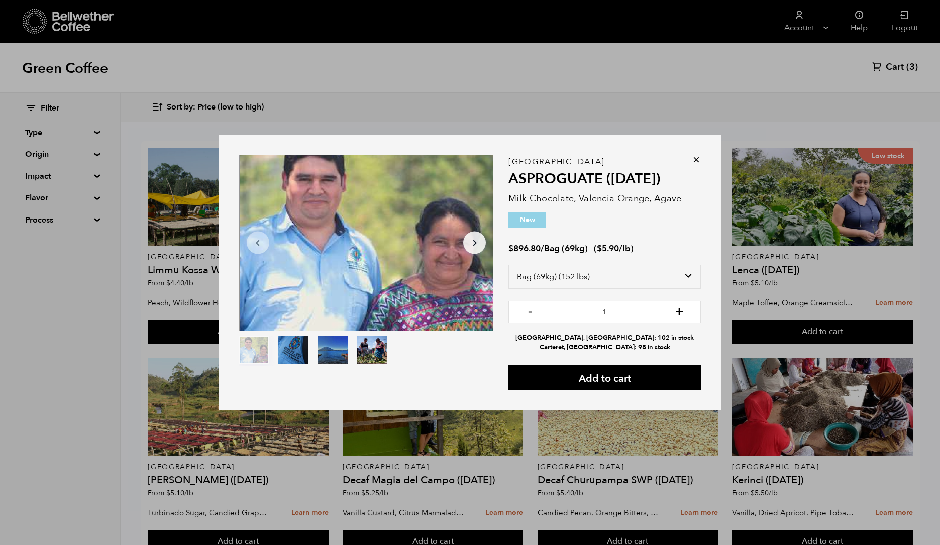
click at [680, 310] on button "+" at bounding box center [679, 311] width 13 height 10
type input "5"
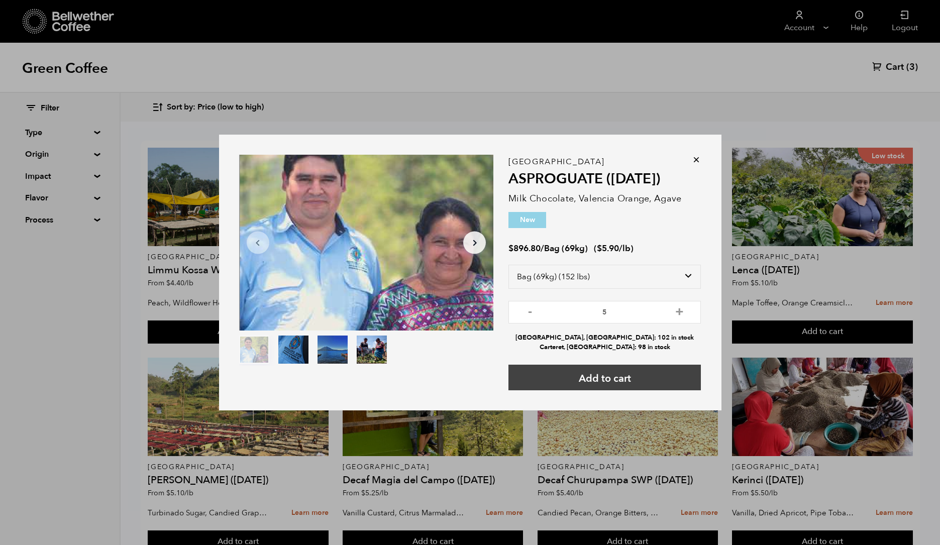
click at [618, 375] on button "Add to cart" at bounding box center [604, 378] width 192 height 26
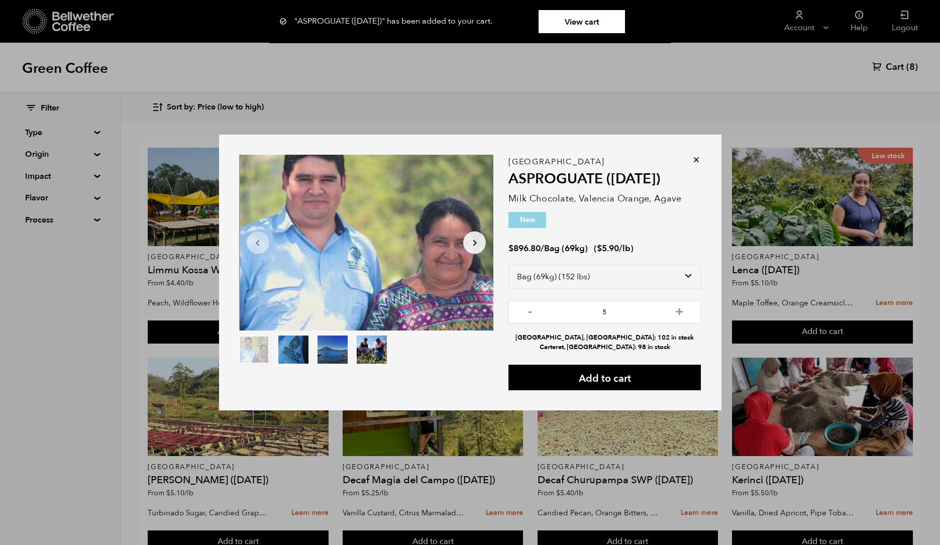
click at [695, 155] on icon at bounding box center [696, 160] width 10 height 10
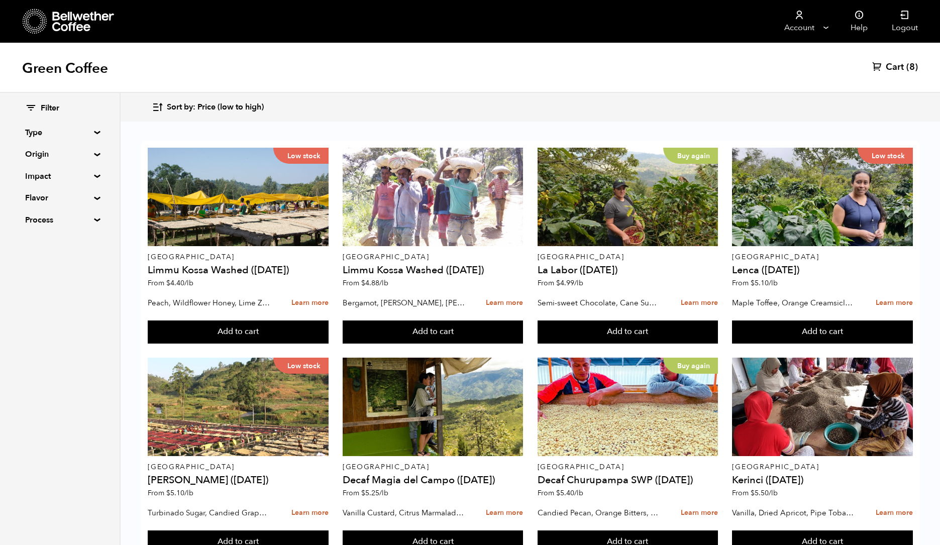
scroll to position [221, 0]
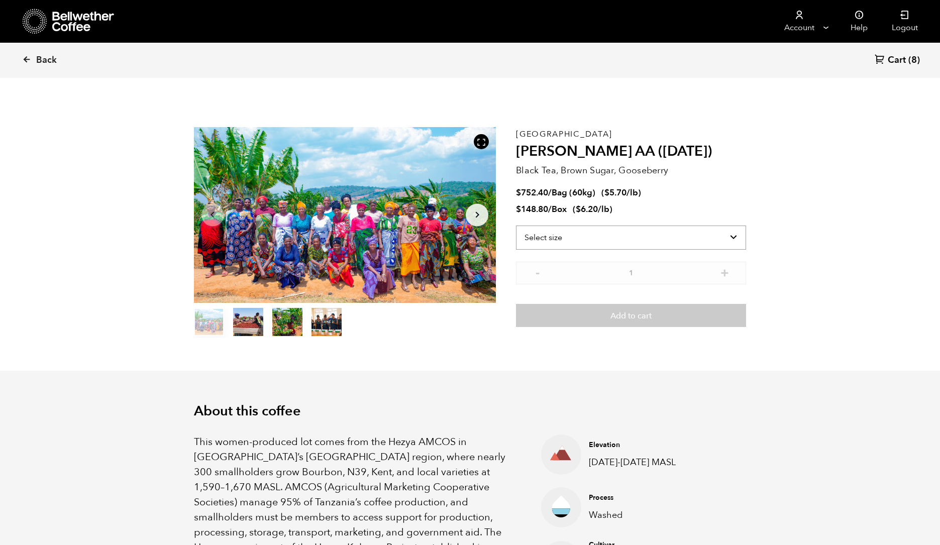
click at [601, 240] on select "Select size Bag (60kg) (132 lbs) Box (24 lbs)" at bounding box center [631, 238] width 230 height 24
select select "bag-3"
click at [516, 226] on select "Select size Bag (60kg) (132 lbs) Box (24 lbs)" at bounding box center [631, 238] width 230 height 24
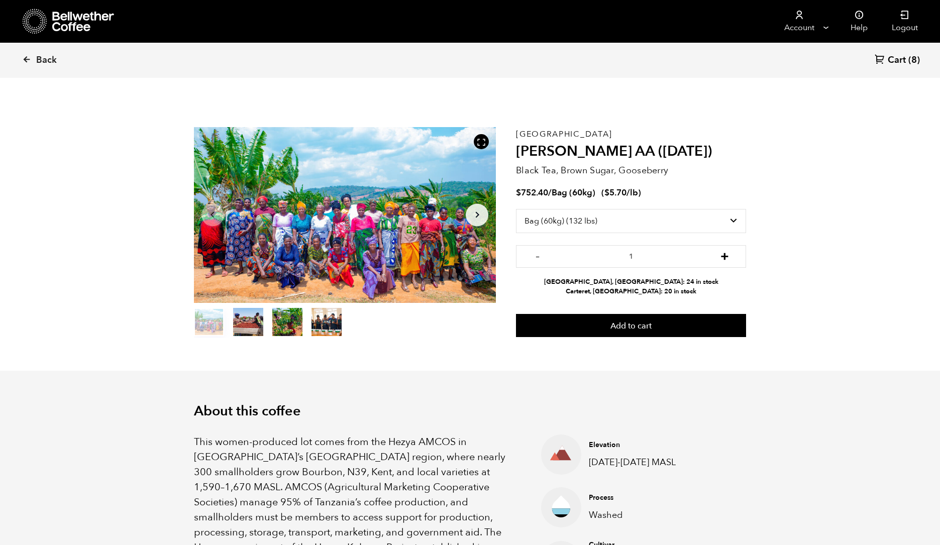
click at [727, 255] on button "+" at bounding box center [724, 255] width 13 height 10
type input "2"
click at [697, 329] on button "Add to cart" at bounding box center [631, 325] width 230 height 23
click at [896, 57] on span "Cart" at bounding box center [896, 60] width 18 height 12
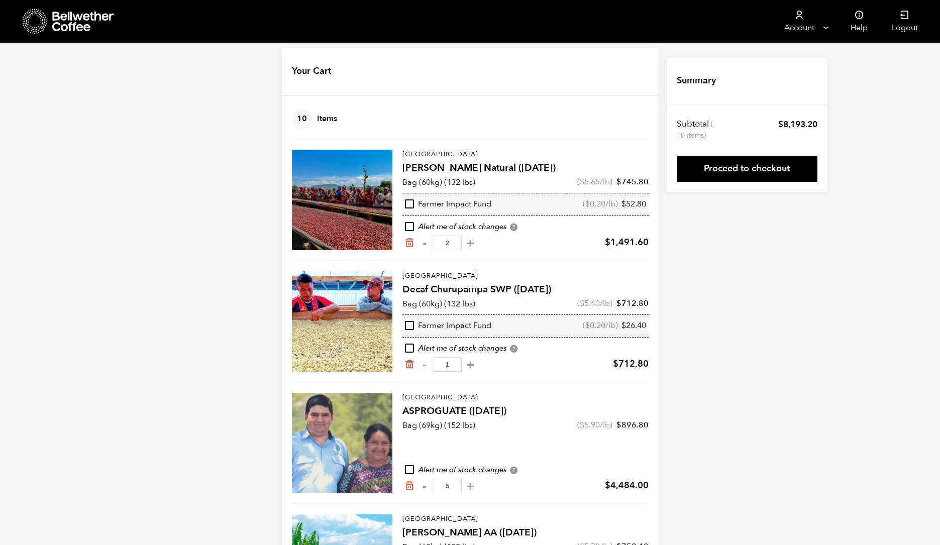
scroll to position [9, 0]
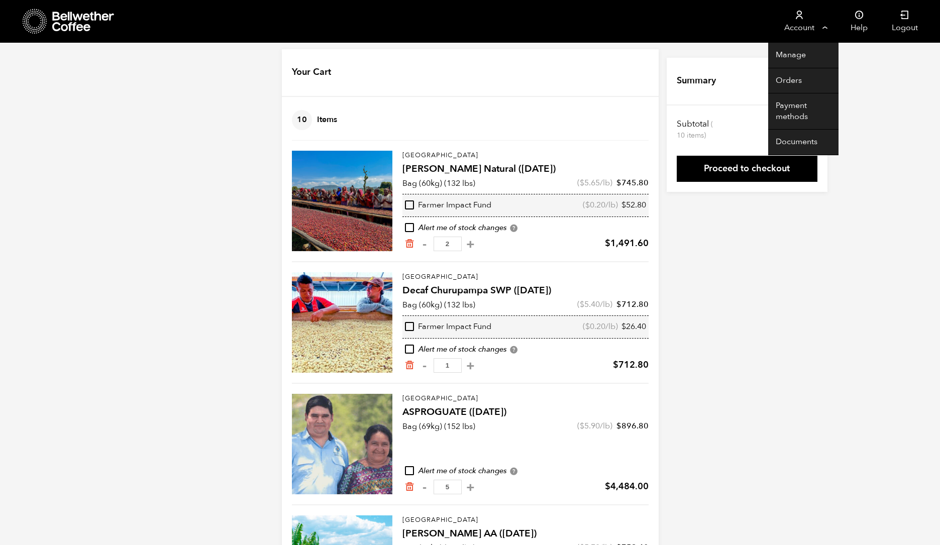
click at [802, 16] on icon at bounding box center [799, 15] width 10 height 10
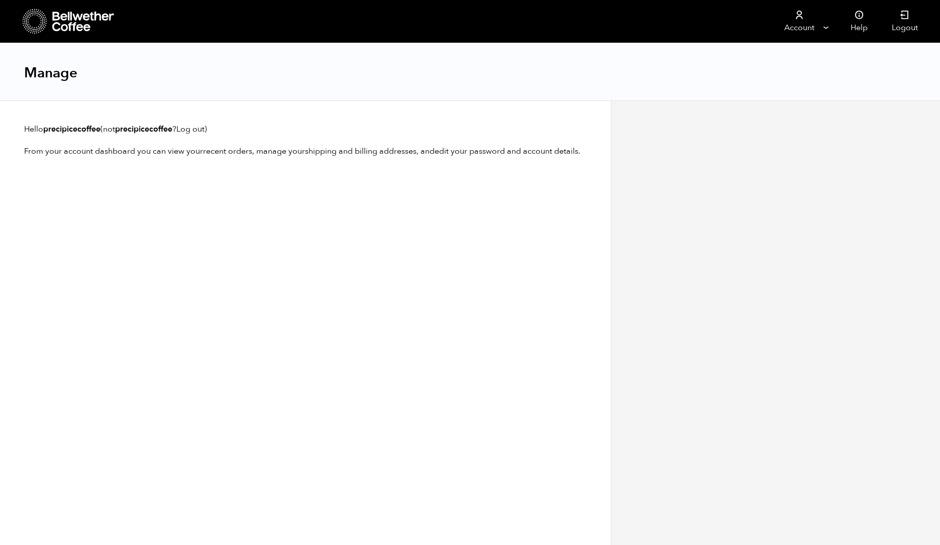
click at [86, 20] on icon at bounding box center [83, 22] width 63 height 20
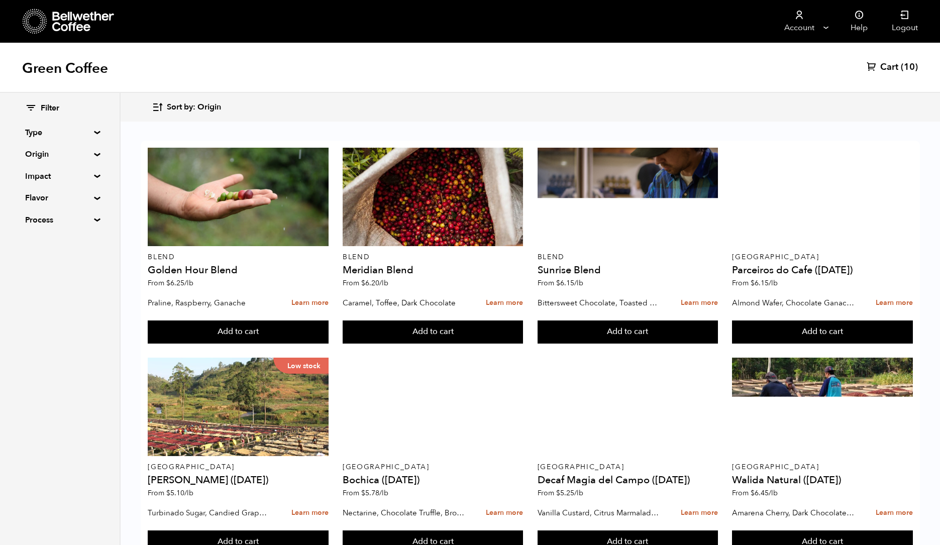
scroll to position [267, 0]
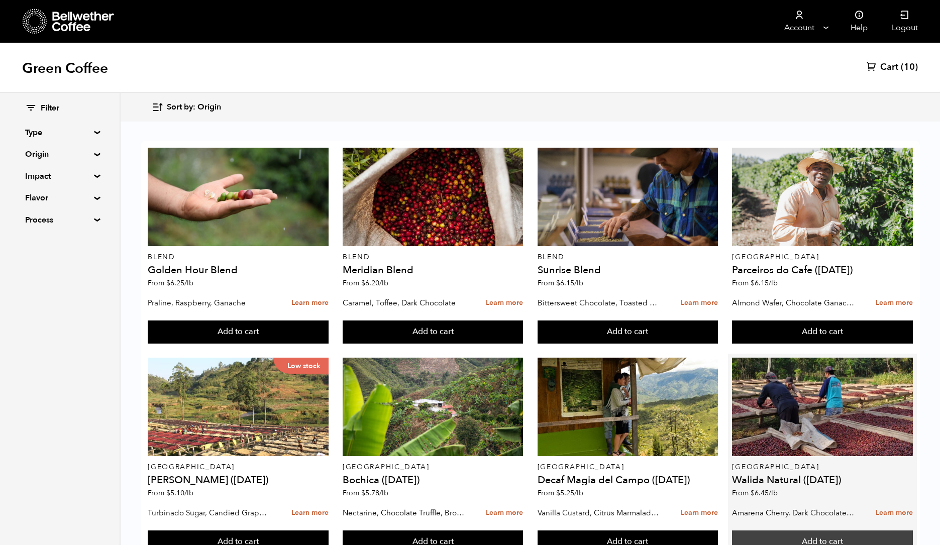
click at [328, 320] on button "Add to cart" at bounding box center [238, 331] width 180 height 23
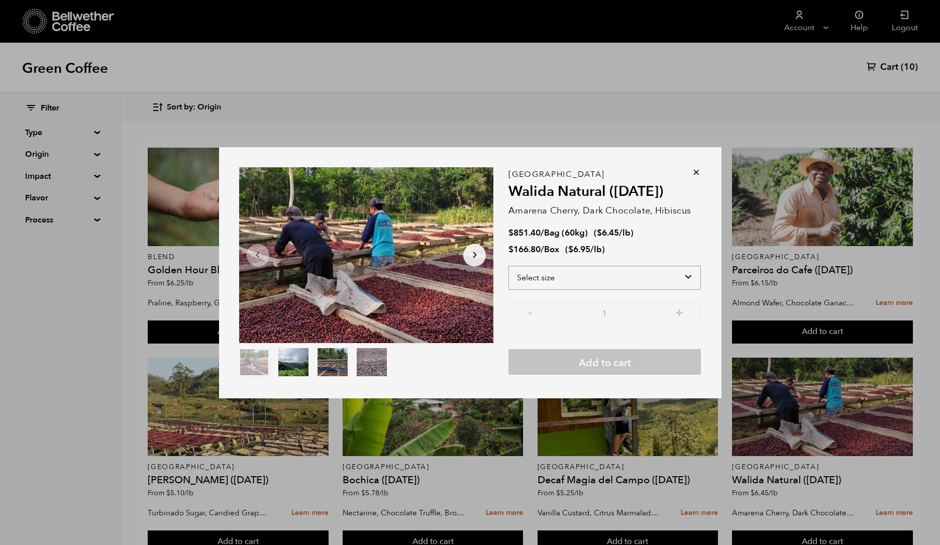
click at [654, 278] on select "Select size Bag (60kg) (132 lbs) Box (24 lbs)" at bounding box center [604, 278] width 192 height 24
select select "bag-3"
click at [508, 266] on select "Select size Bag (60kg) (132 lbs) Box (24 lbs)" at bounding box center [604, 278] width 192 height 24
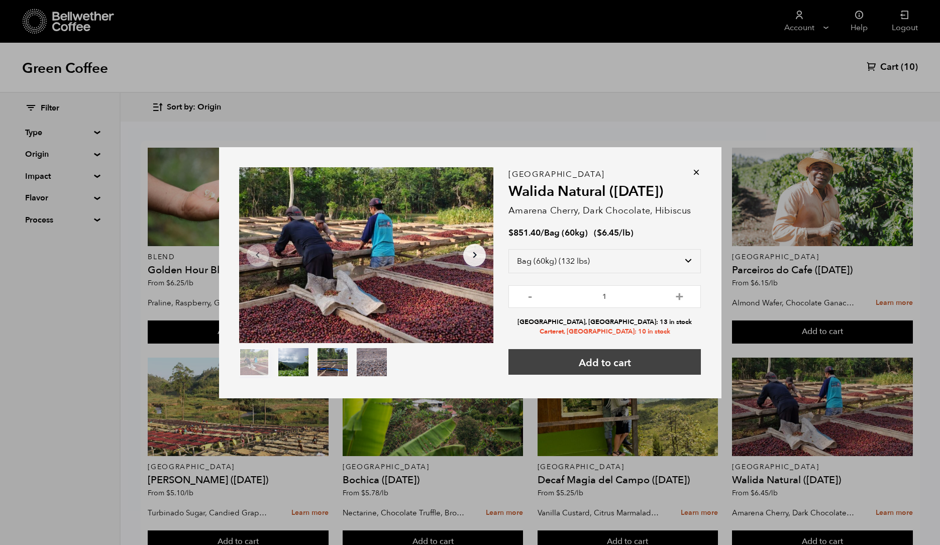
click at [627, 362] on button "Add to cart" at bounding box center [604, 362] width 192 height 26
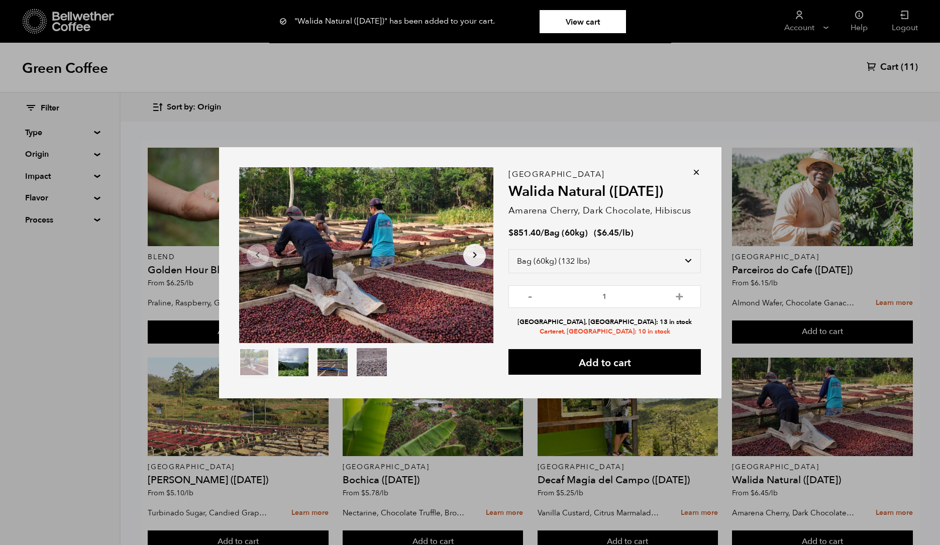
click at [696, 172] on icon at bounding box center [696, 172] width 10 height 10
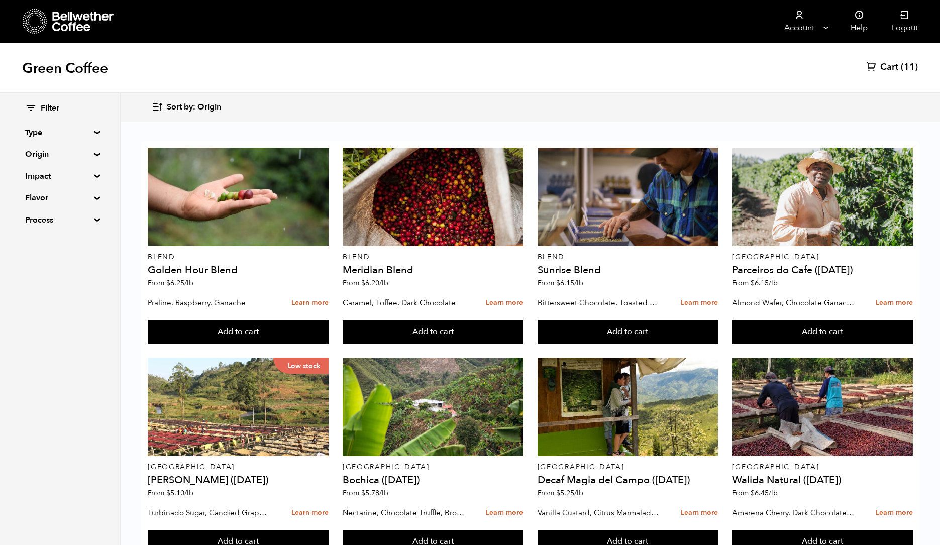
click at [878, 64] on link "Cart (11)" at bounding box center [891, 67] width 51 height 12
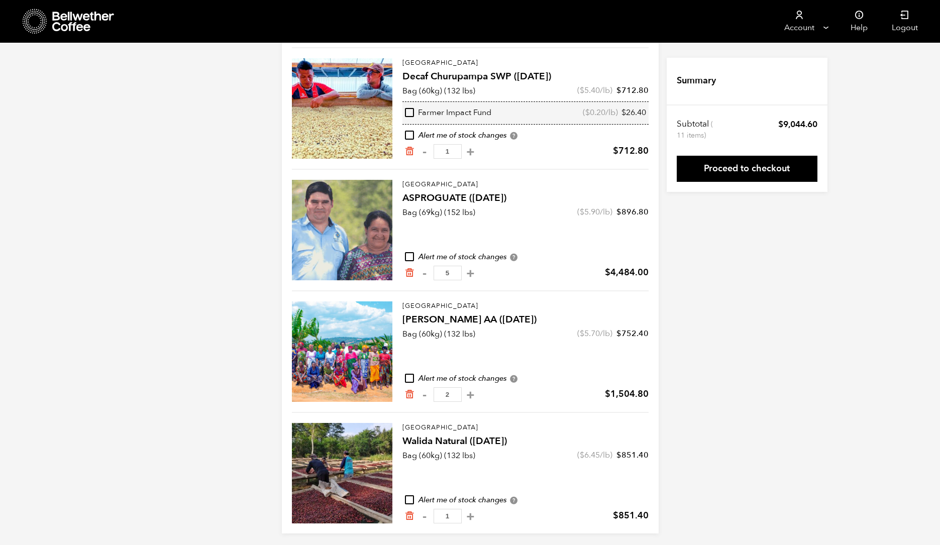
scroll to position [227, 0]
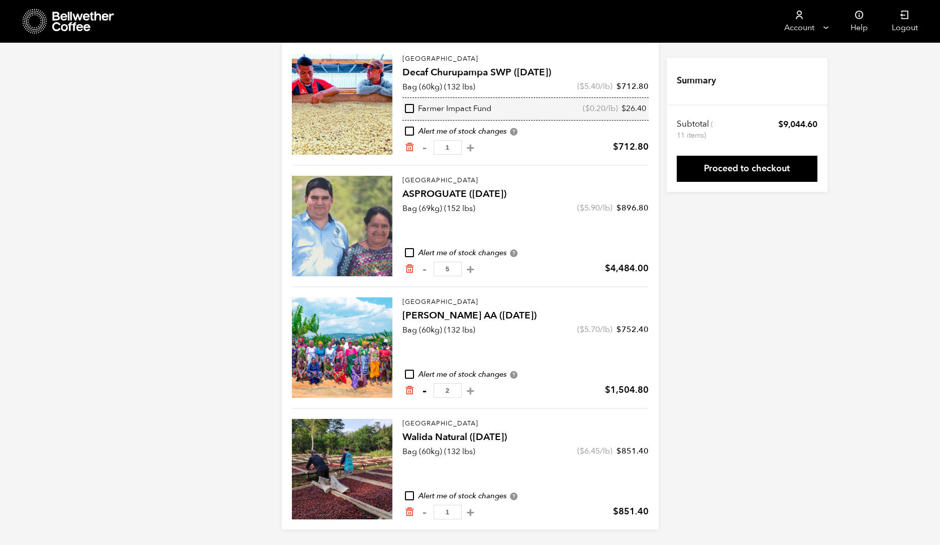
click at [424, 390] on button "-" at bounding box center [424, 391] width 13 height 10
type input "1"
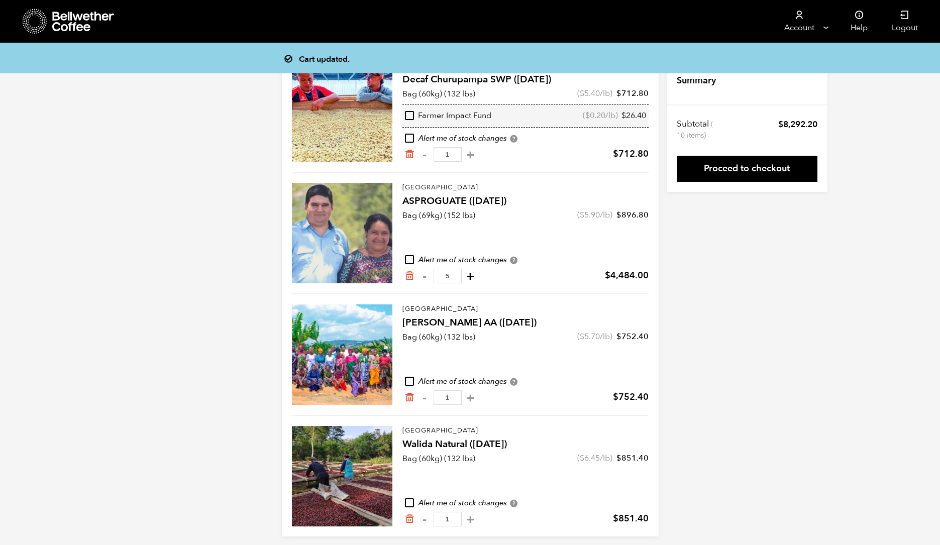
scroll to position [219, 0]
click at [466, 275] on button "+" at bounding box center [470, 276] width 13 height 10
type input "6"
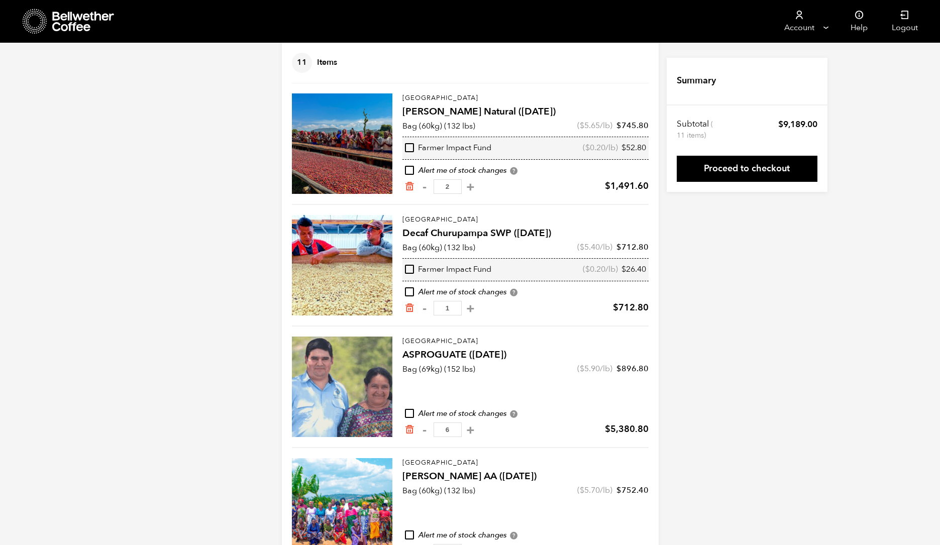
scroll to position [65, 0]
click at [423, 432] on button "-" at bounding box center [424, 430] width 13 height 10
type input "5"
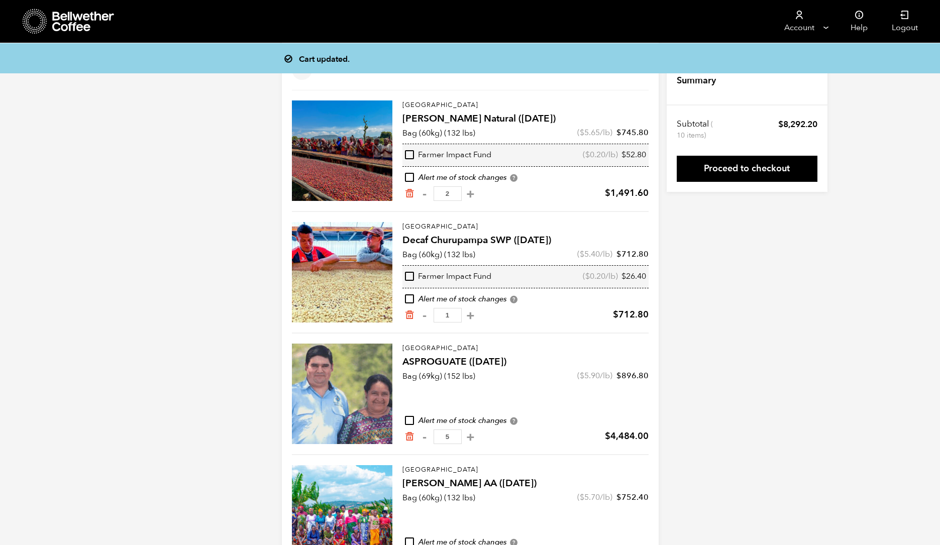
scroll to position [58, 0]
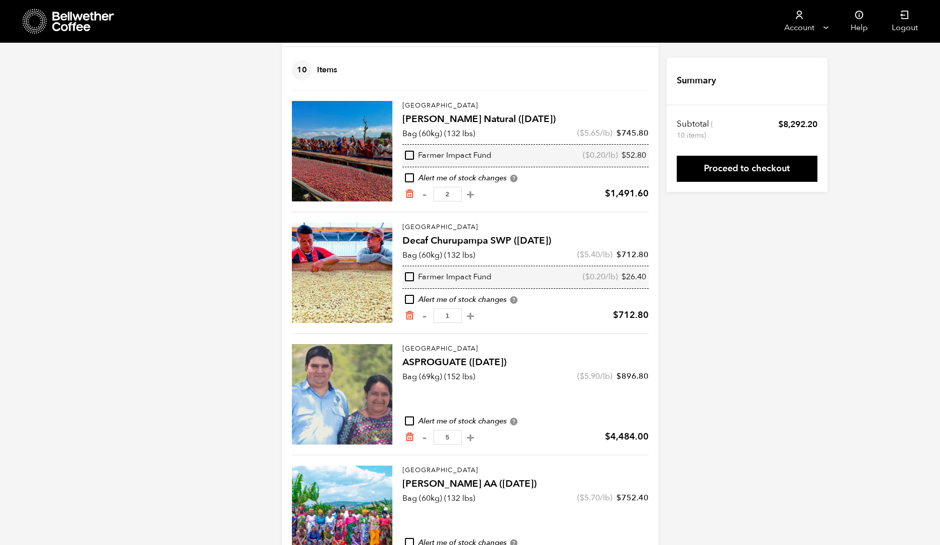
click at [746, 287] on div "Cart updated. Your Cart 10 Items Update cart 10 Items Ethiopia Shanta Golba Nat…" at bounding box center [470, 348] width 940 height 698
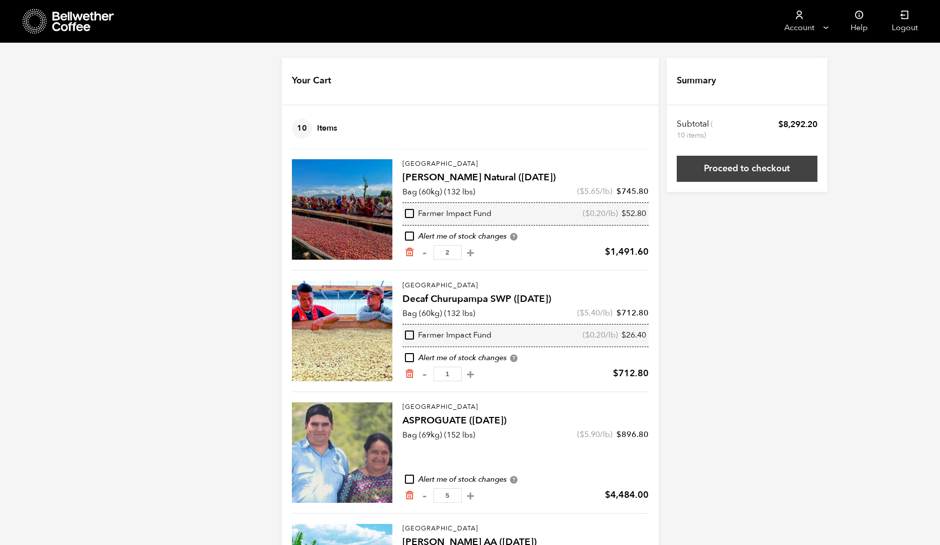
click at [742, 161] on link "Proceed to checkout" at bounding box center [747, 169] width 141 height 26
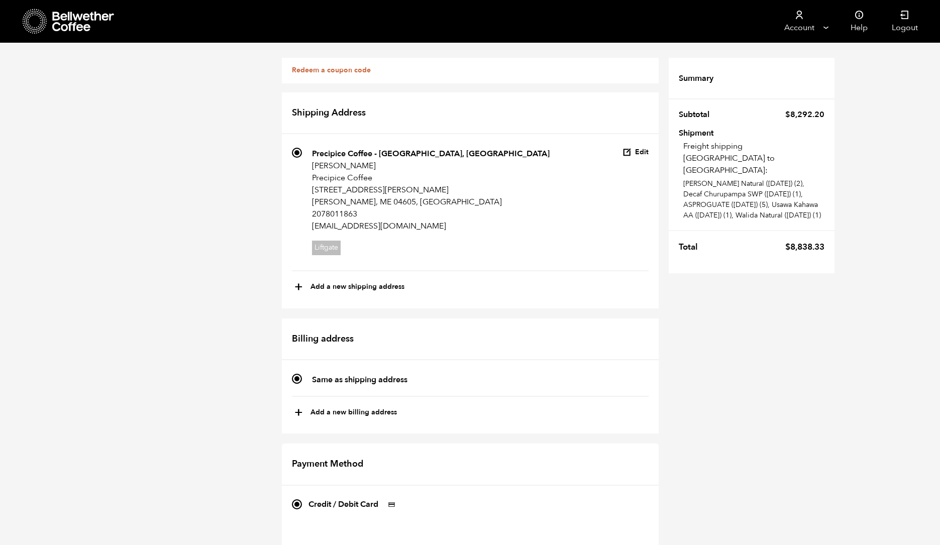
scroll to position [213, 0]
radio input "true"
